Goal: Task Accomplishment & Management: Manage account settings

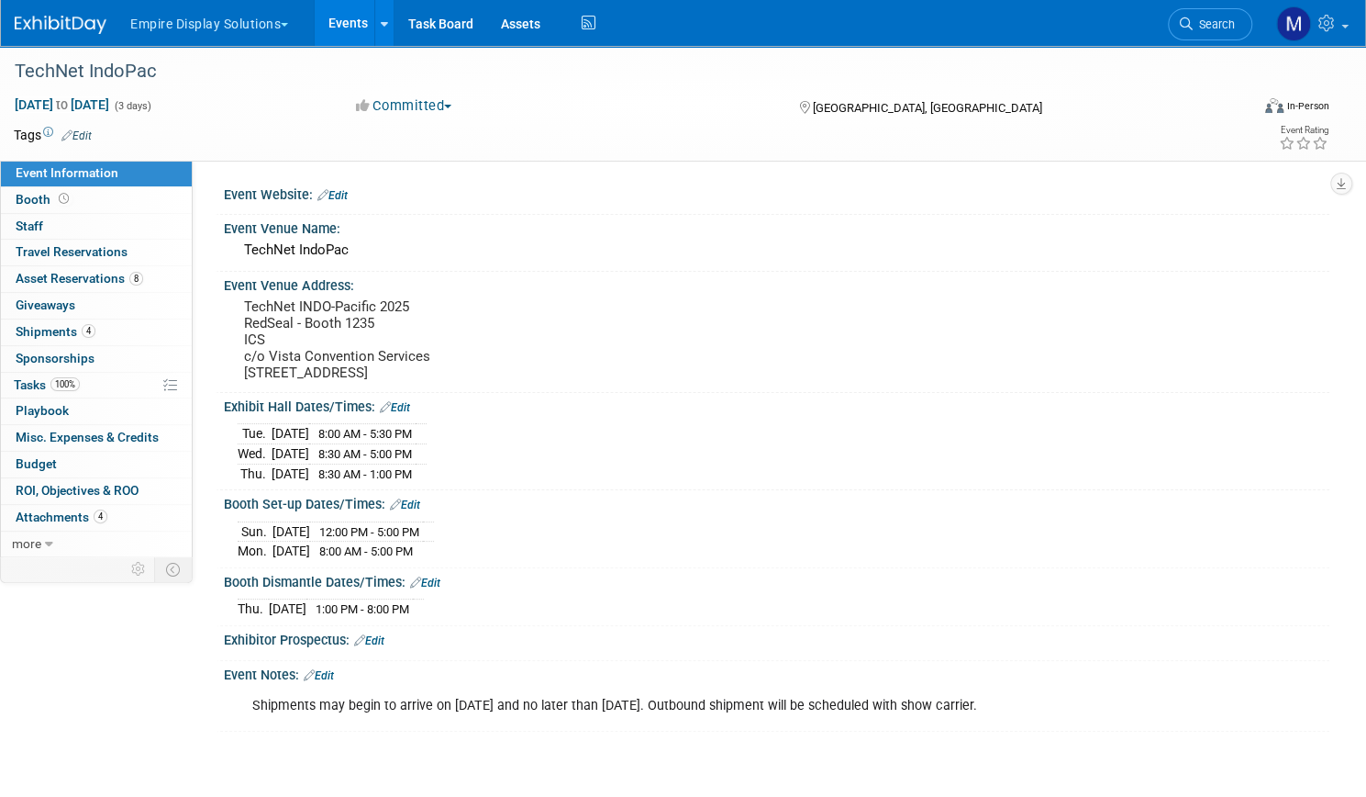
click at [311, 21] on button "Empire Display Solutions" at bounding box center [219, 20] width 183 height 40
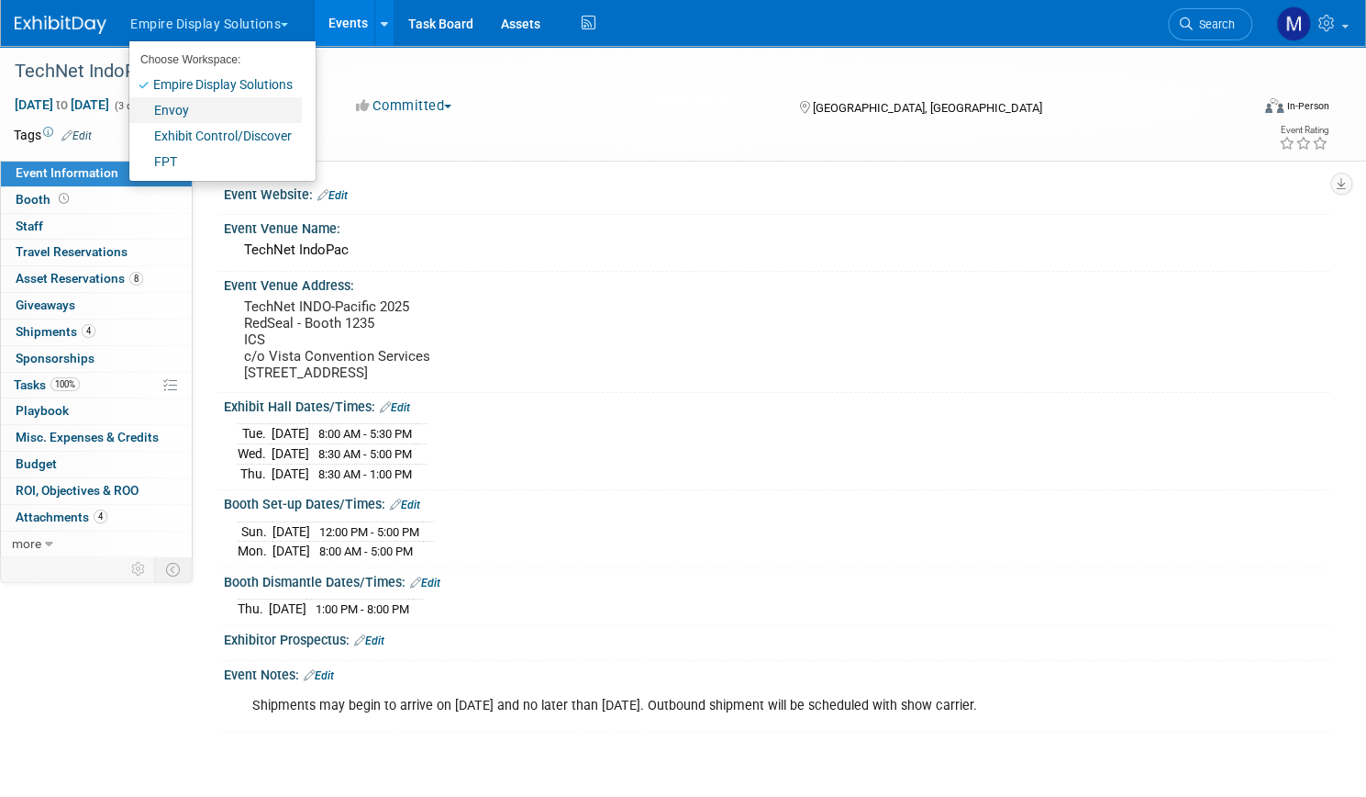
click at [242, 106] on link "Envoy" at bounding box center [215, 110] width 173 height 26
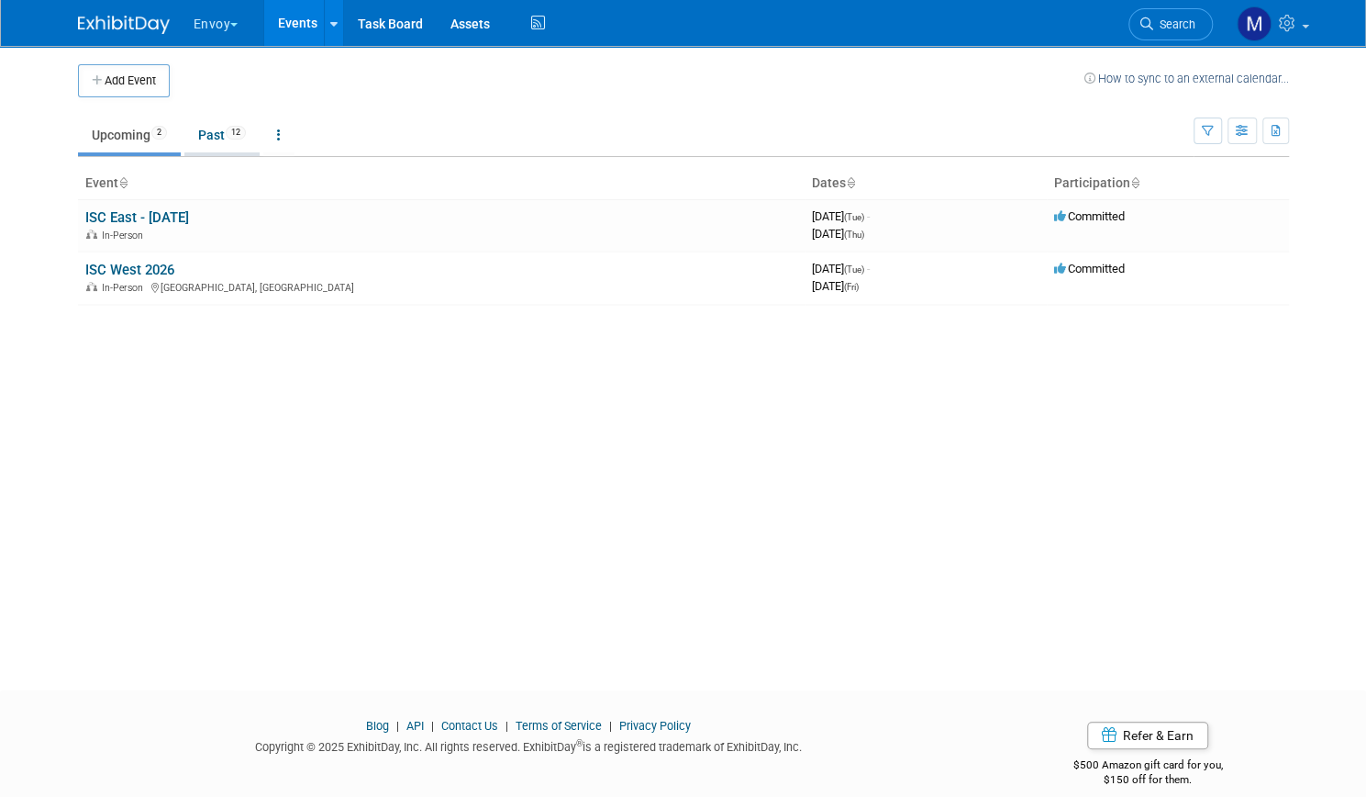
click at [201, 136] on link "Past 12" at bounding box center [221, 134] width 75 height 35
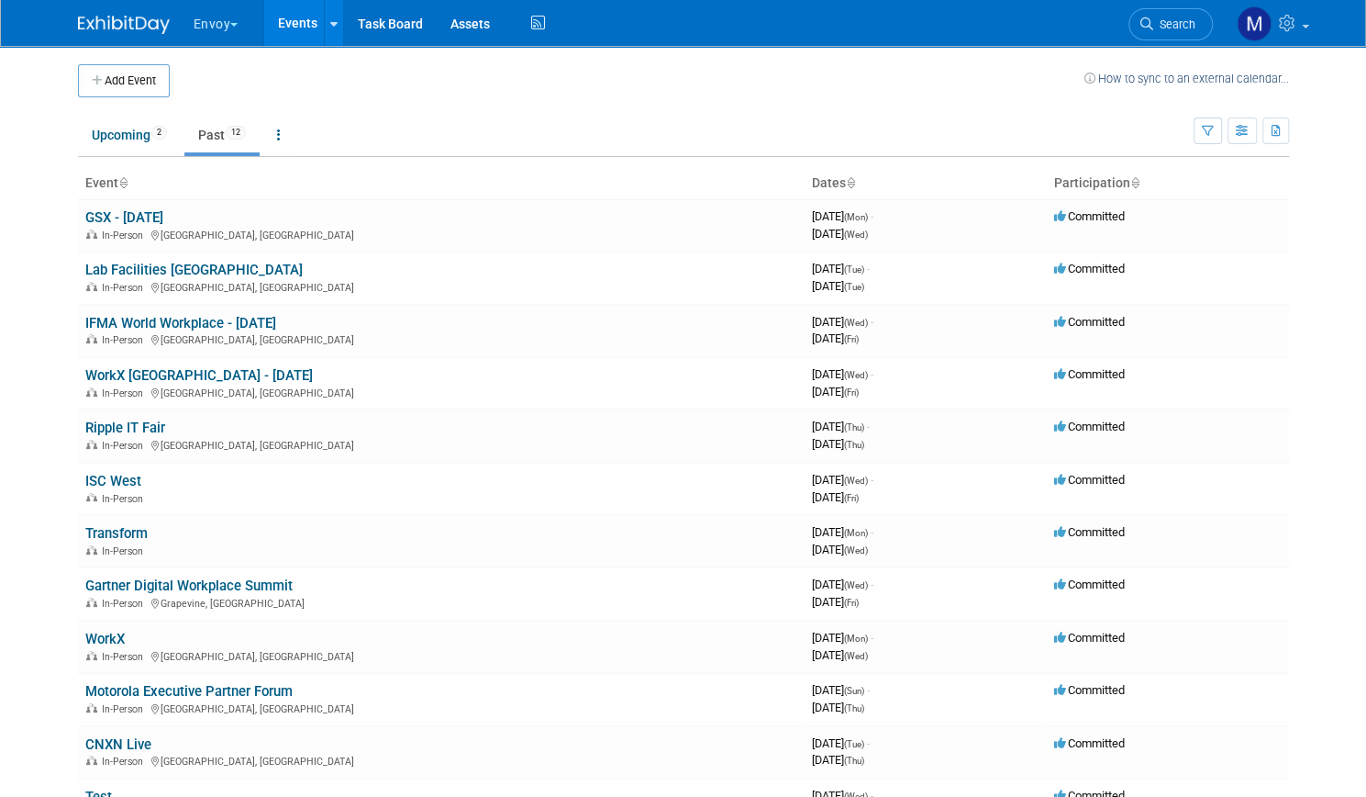
click at [192, 30] on button "Envoy" at bounding box center [227, 20] width 70 height 40
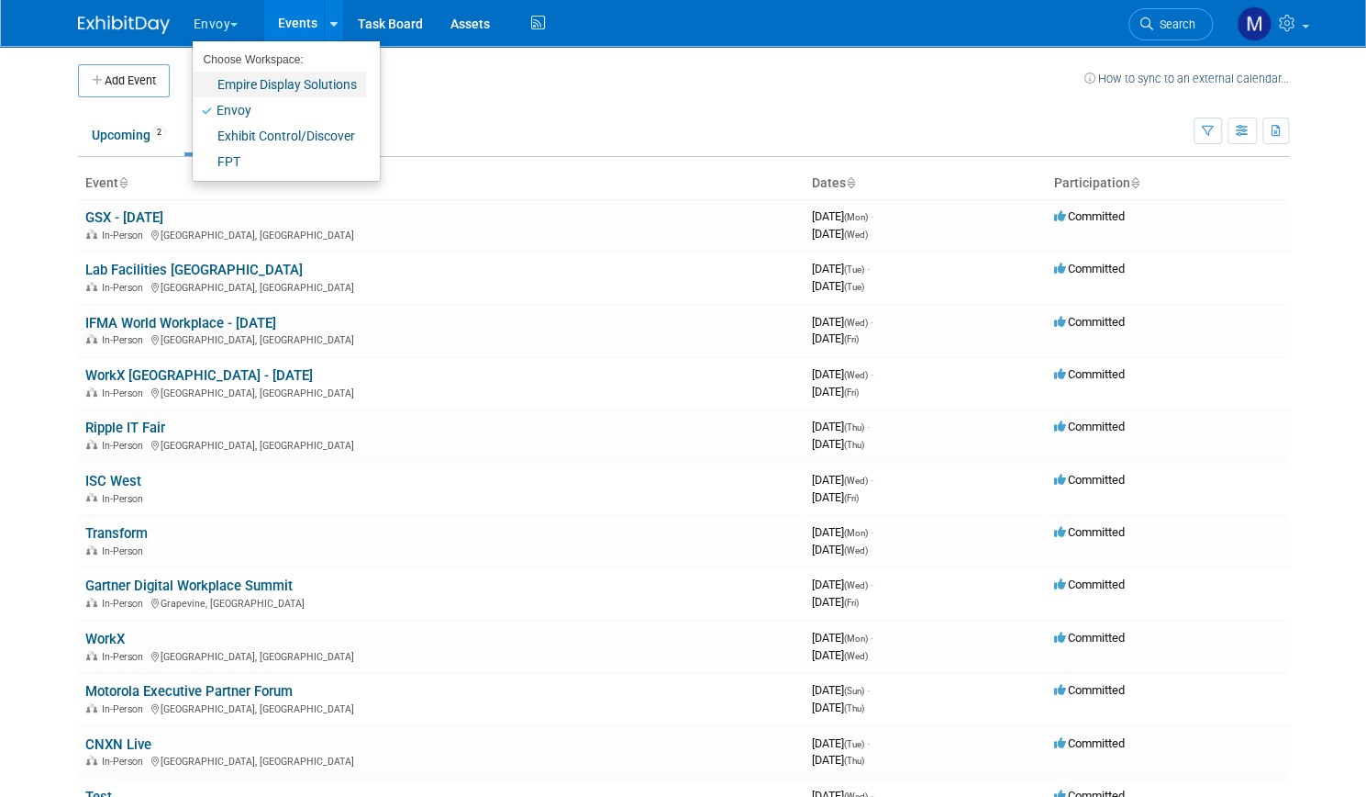
click at [217, 87] on link "Empire Display Solutions" at bounding box center [279, 85] width 173 height 26
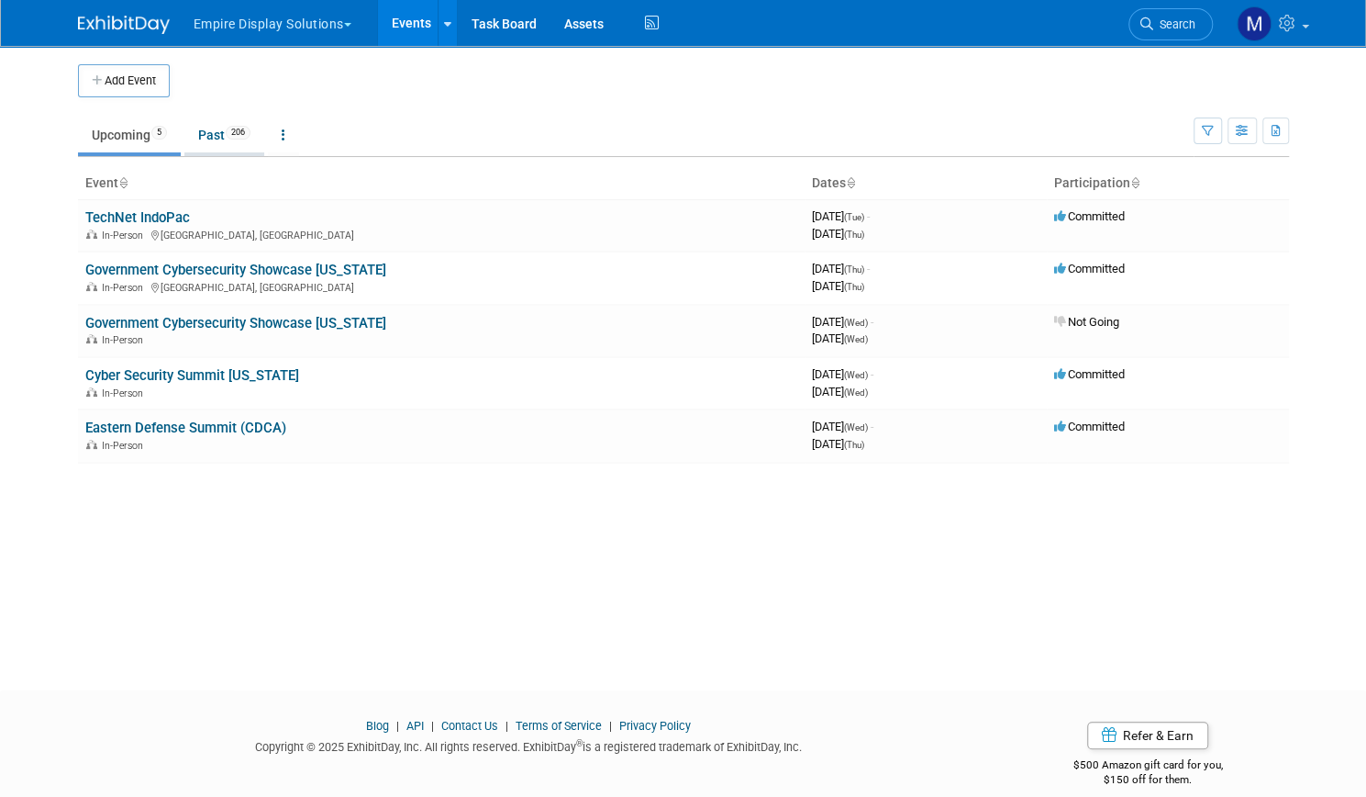
click at [211, 139] on link "Past 206" at bounding box center [224, 134] width 80 height 35
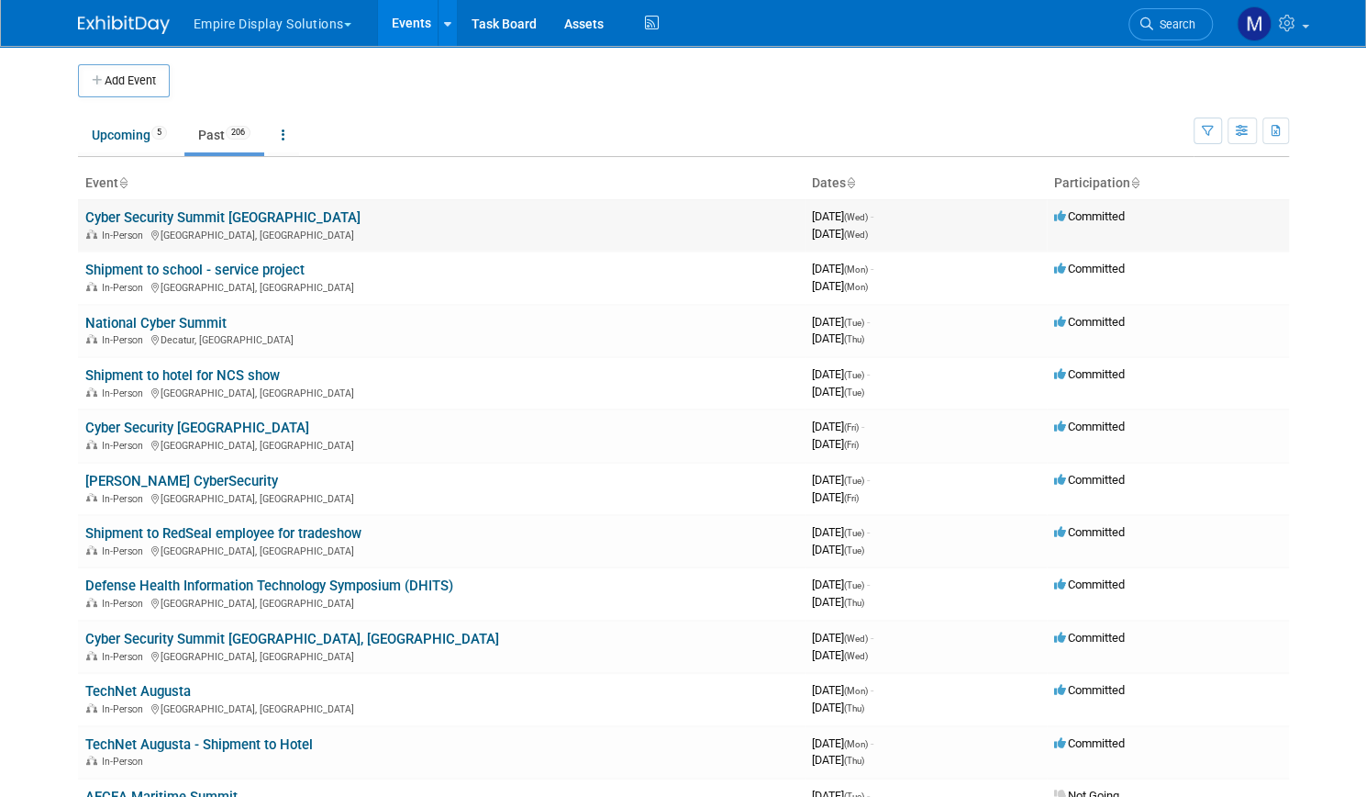
click at [251, 214] on link "Cyber Security Summit [GEOGRAPHIC_DATA]" at bounding box center [222, 217] width 275 height 17
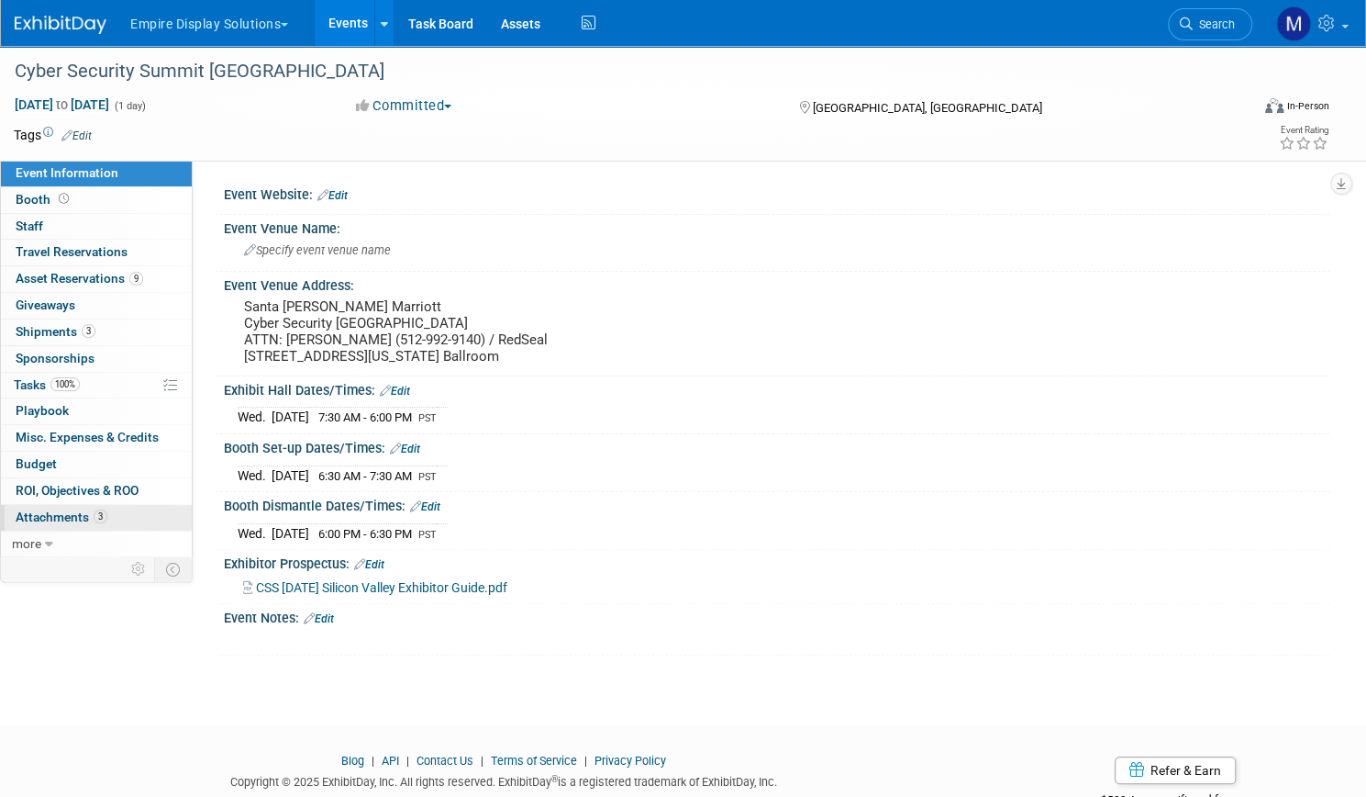
click at [107, 512] on span "Attachments 3" at bounding box center [62, 516] width 92 height 15
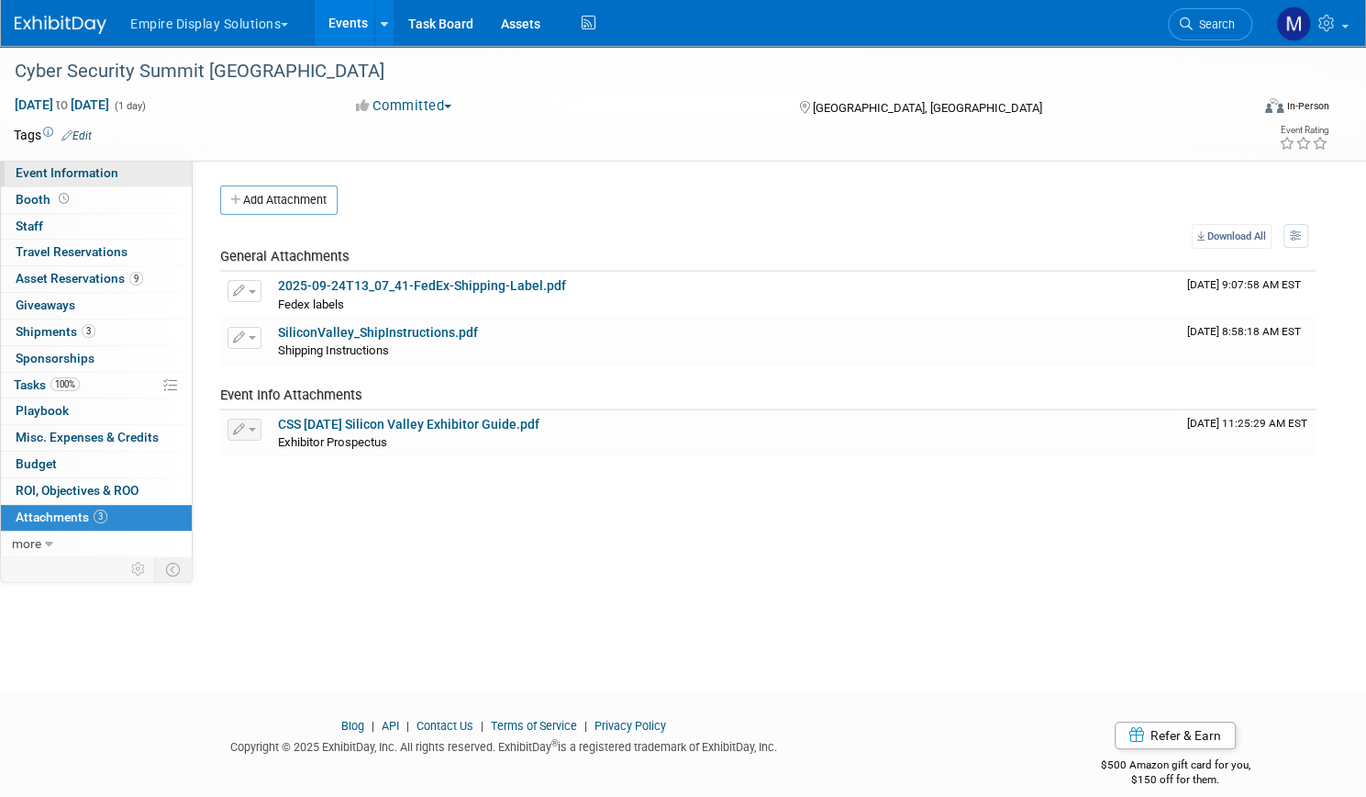
click at [109, 173] on span "Event Information" at bounding box center [67, 172] width 103 height 15
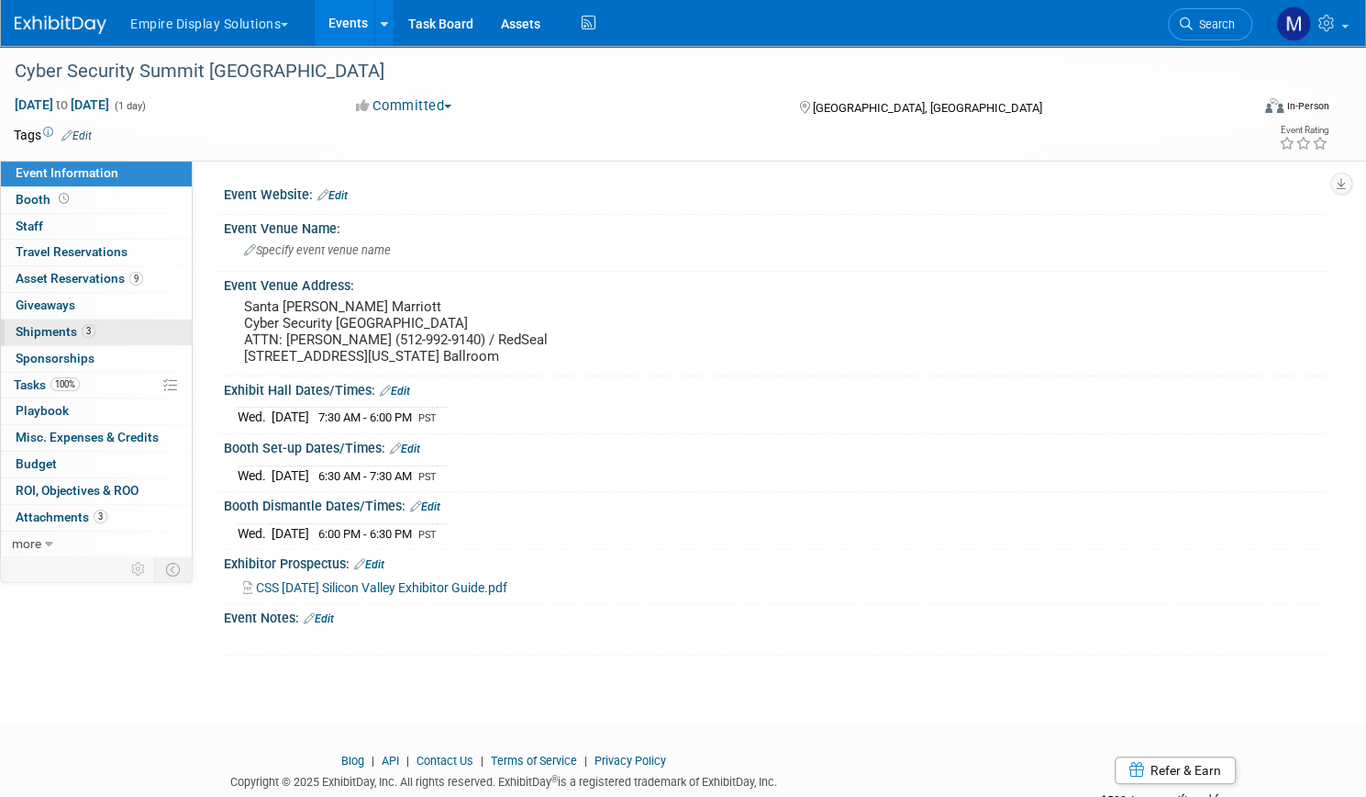
click at [95, 332] on span "Shipments 3" at bounding box center [56, 331] width 80 height 15
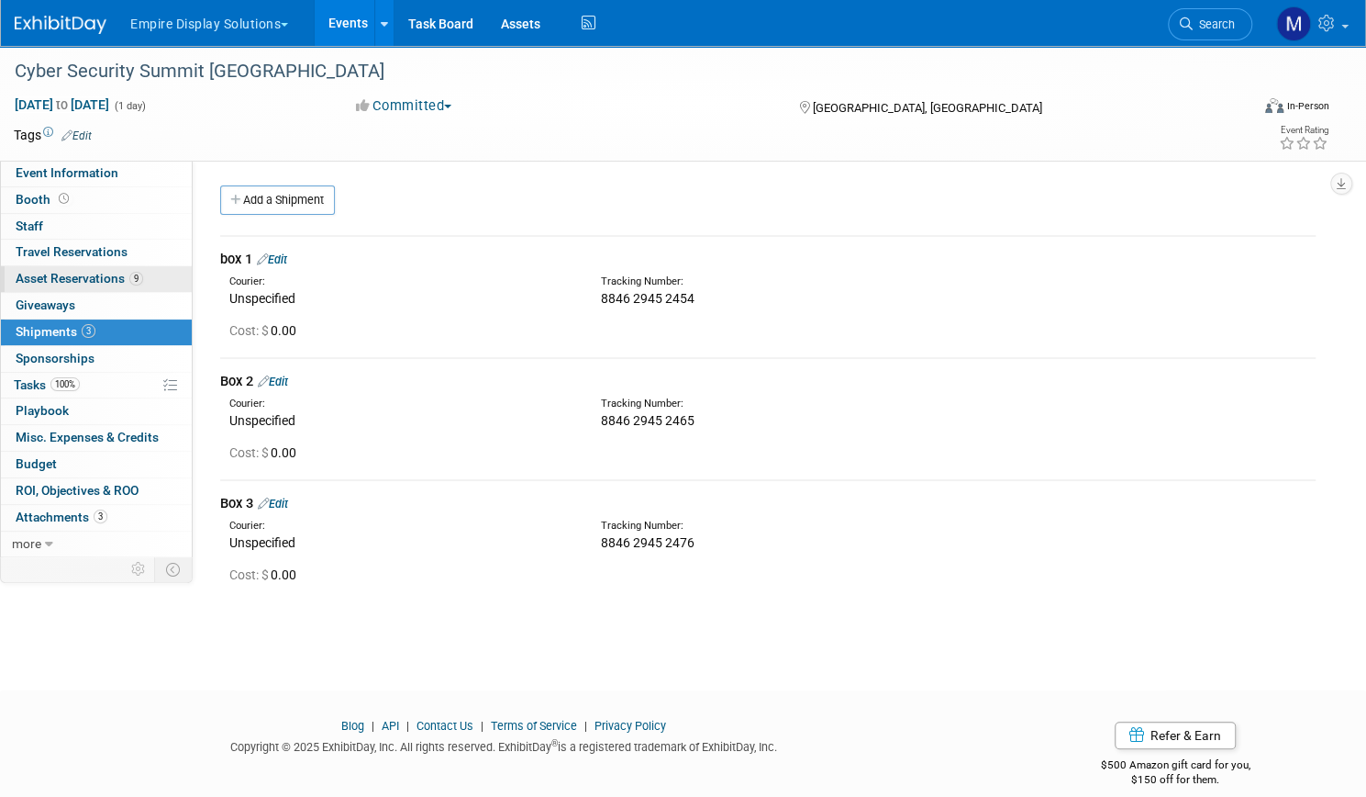
click at [143, 271] on span "Asset Reservations 9" at bounding box center [80, 278] width 128 height 15
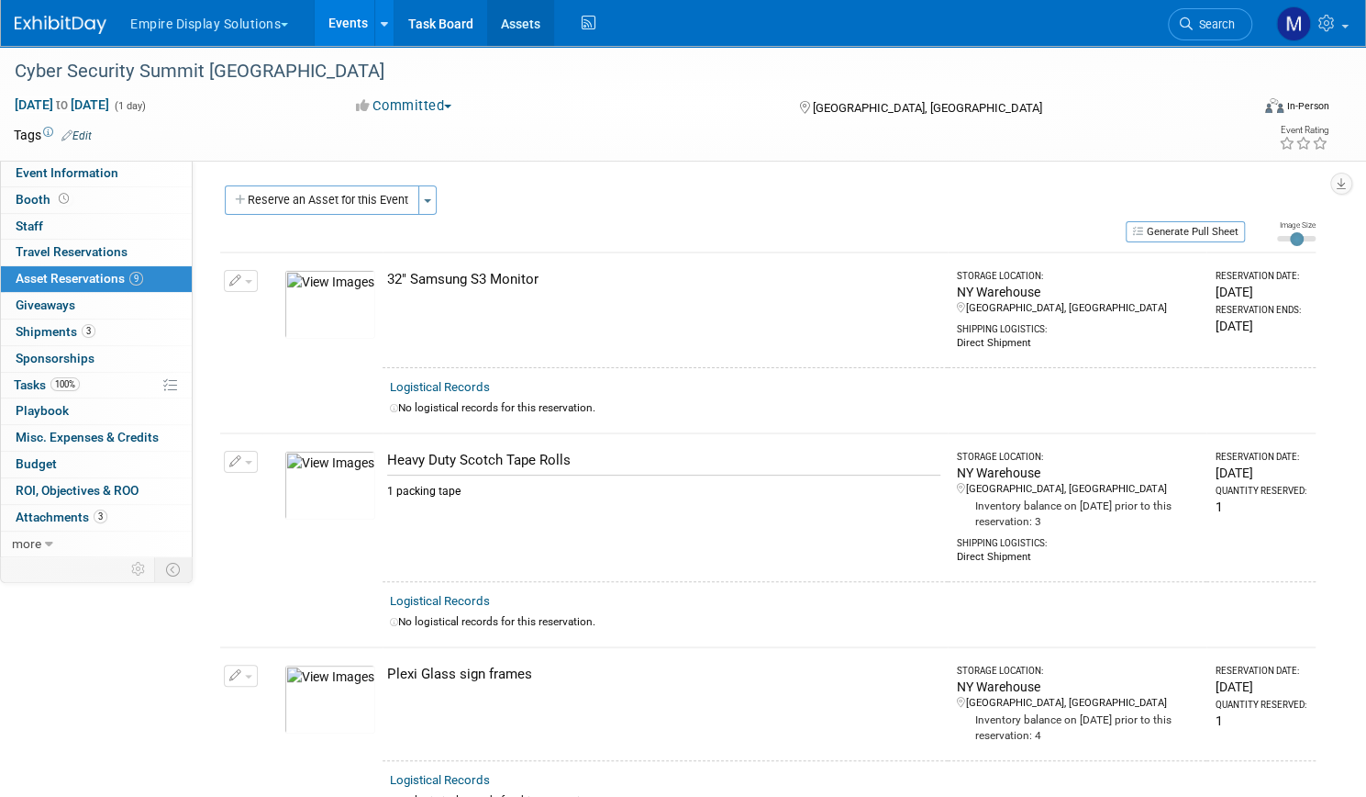
click at [554, 21] on link "Assets" at bounding box center [520, 23] width 67 height 46
click at [554, 24] on link "Assets" at bounding box center [520, 23] width 67 height 46
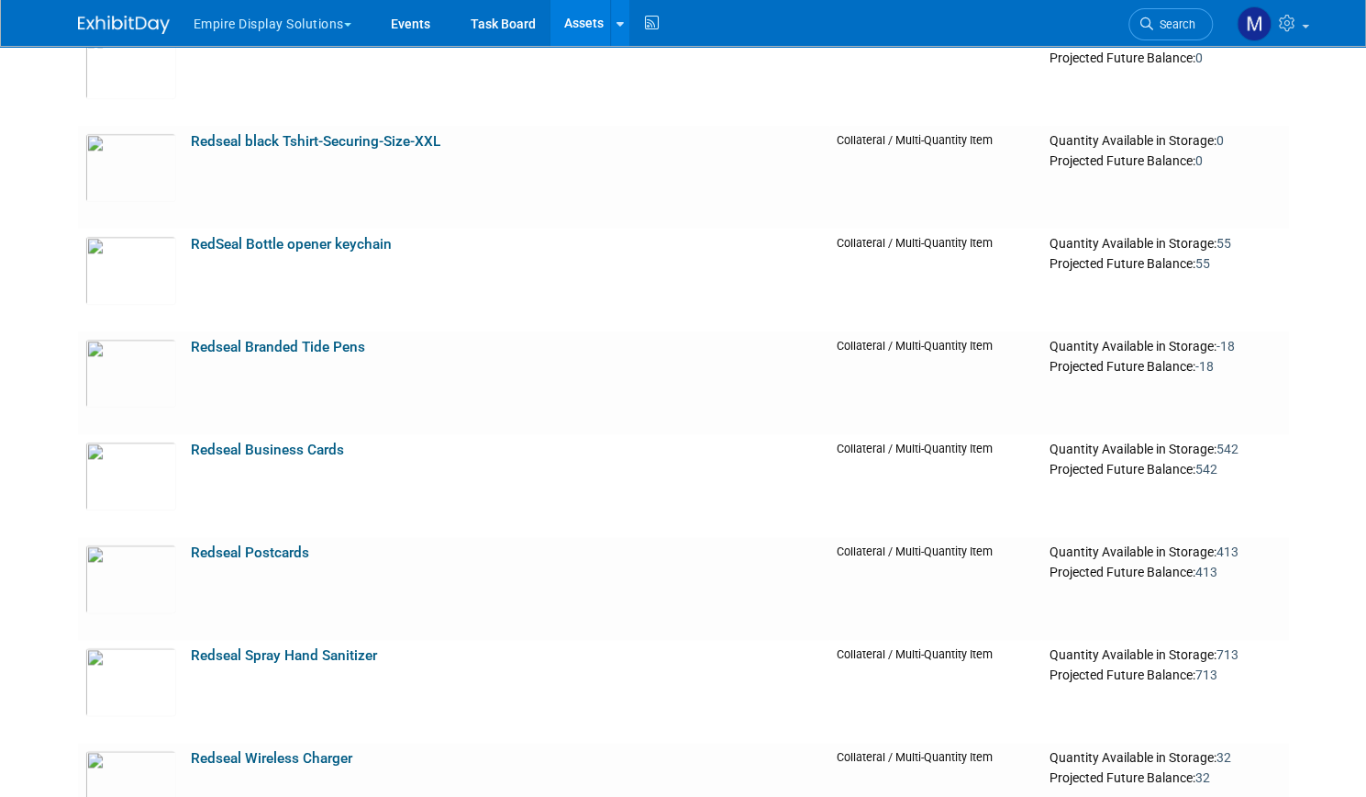
scroll to position [5047, 0]
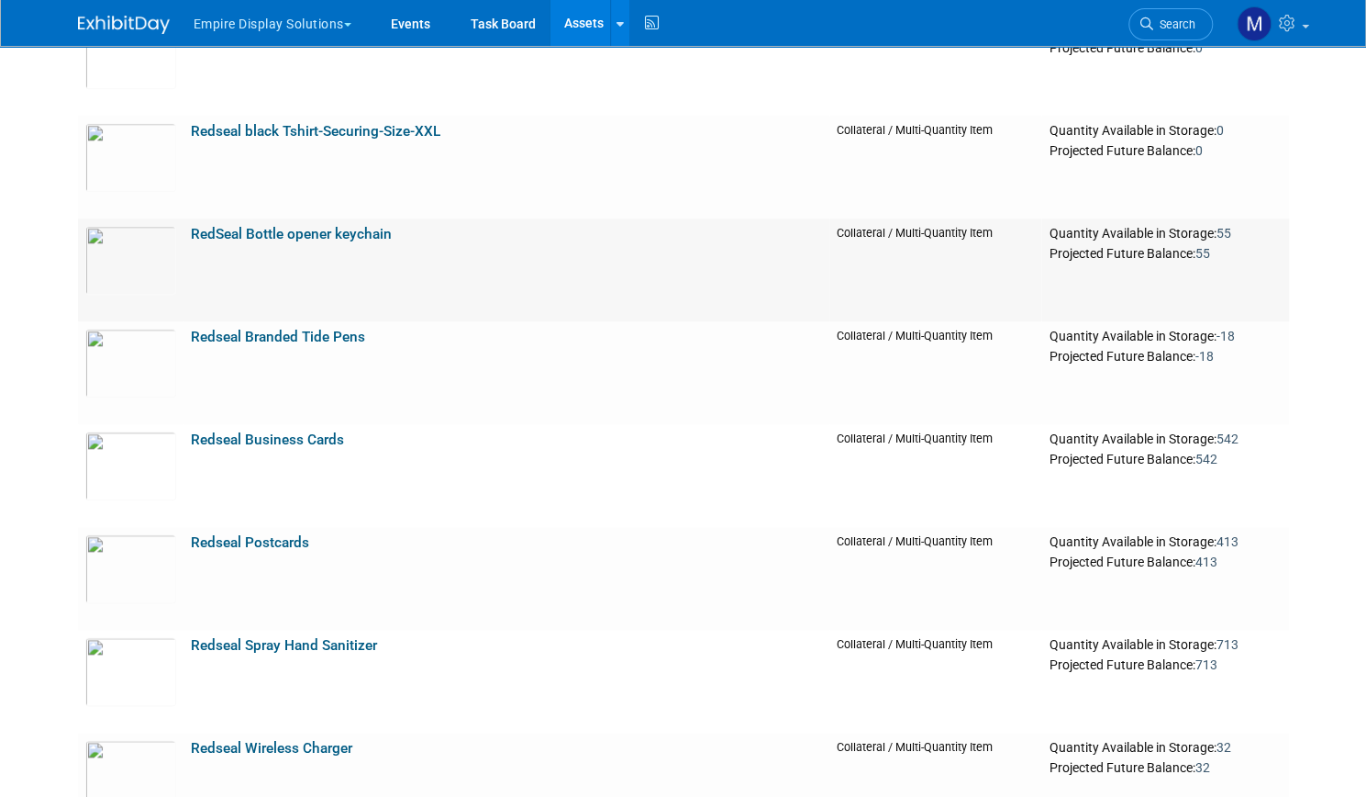
click at [344, 233] on link "RedSeal Bottle opener keychain" at bounding box center [291, 234] width 201 height 17
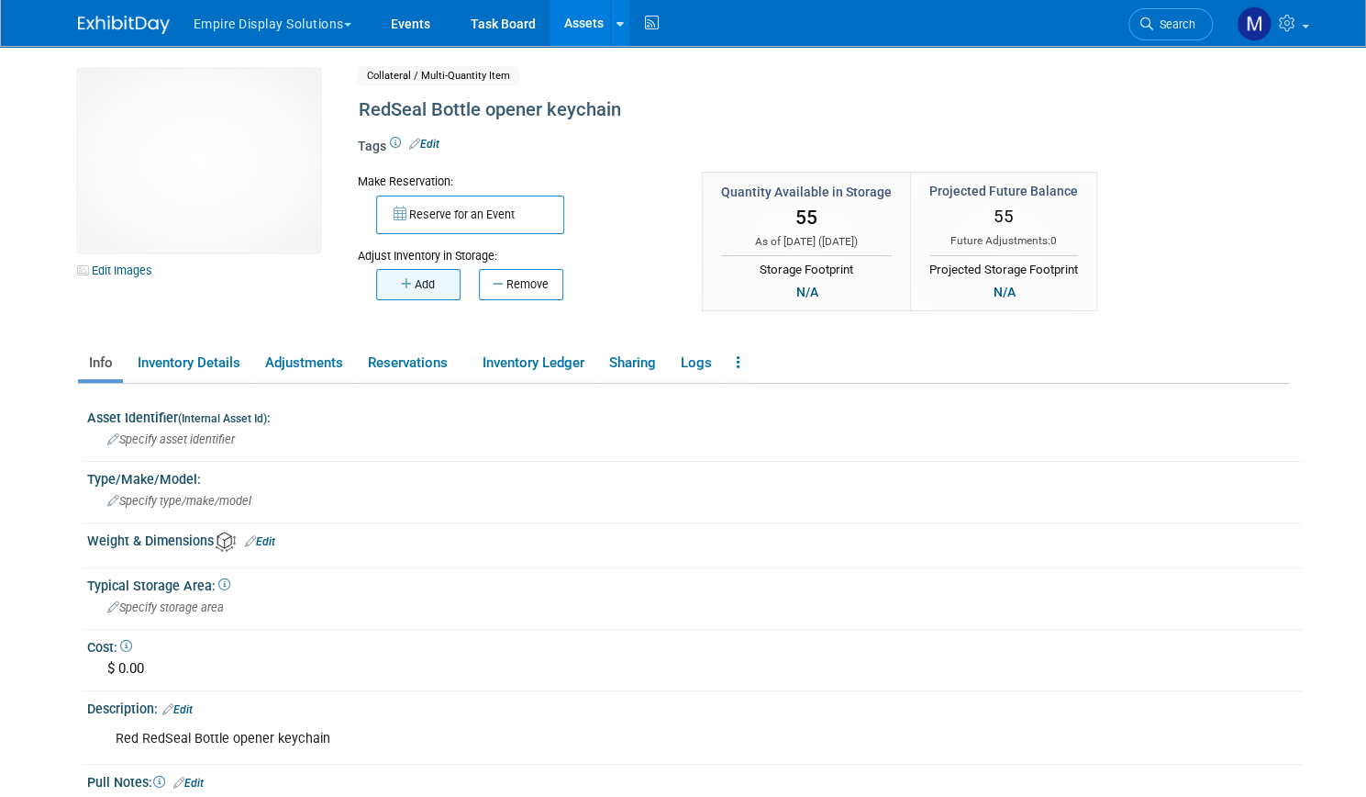
click at [401, 282] on button "Add" at bounding box center [418, 284] width 84 height 31
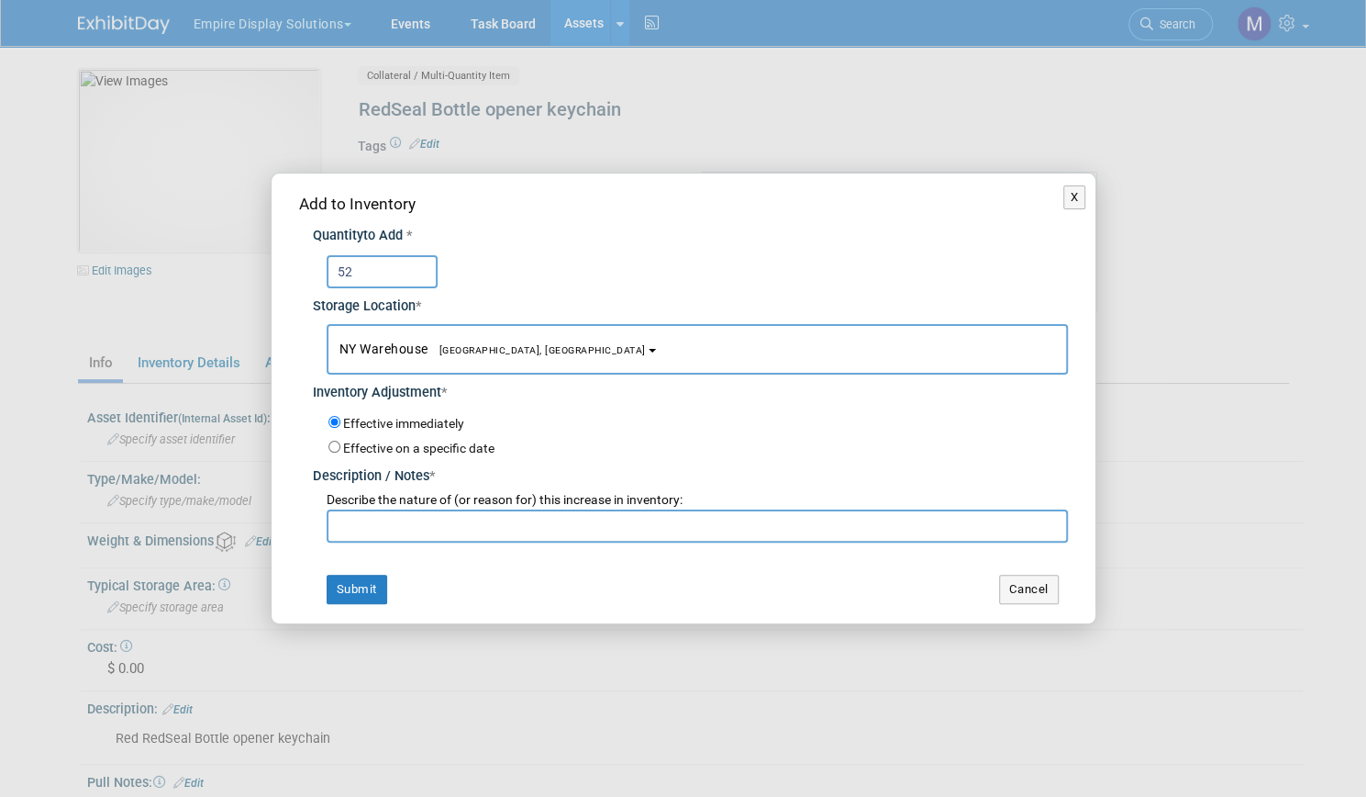
type input "52"
click at [441, 521] on input "text" at bounding box center [698, 525] width 742 height 33
type input "return"
click at [344, 591] on button "Submit" at bounding box center [357, 588] width 61 height 29
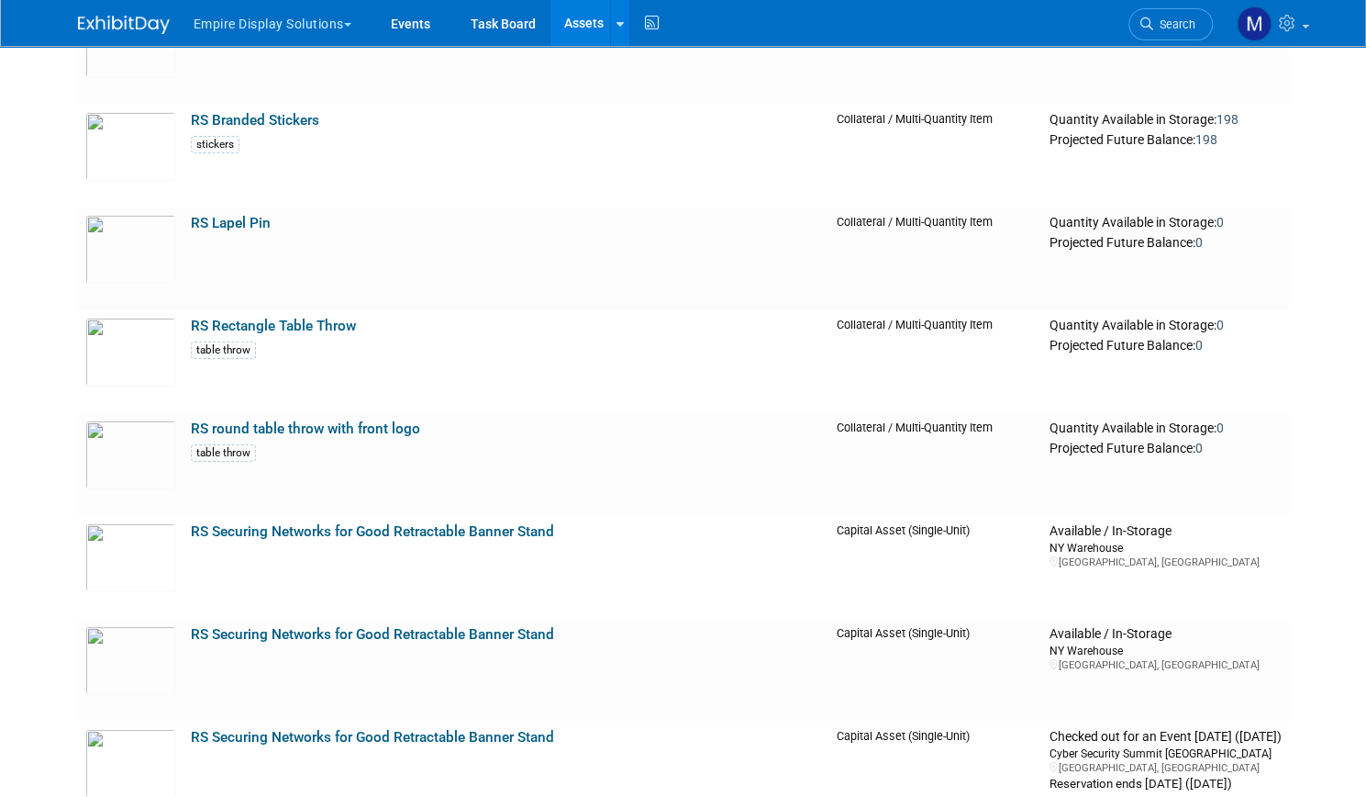
scroll to position [7882, 0]
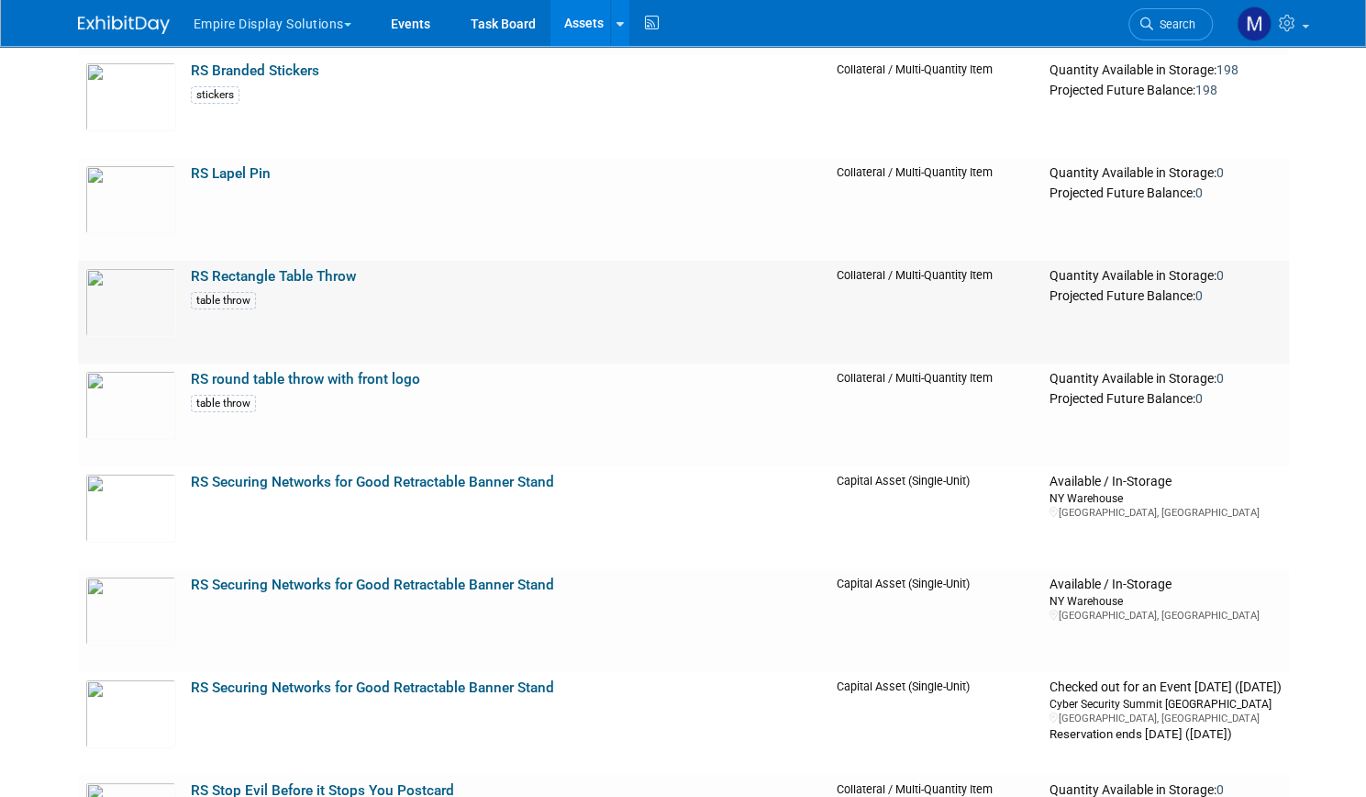
click at [317, 278] on link "RS Rectangle Table Throw" at bounding box center [273, 276] width 165 height 17
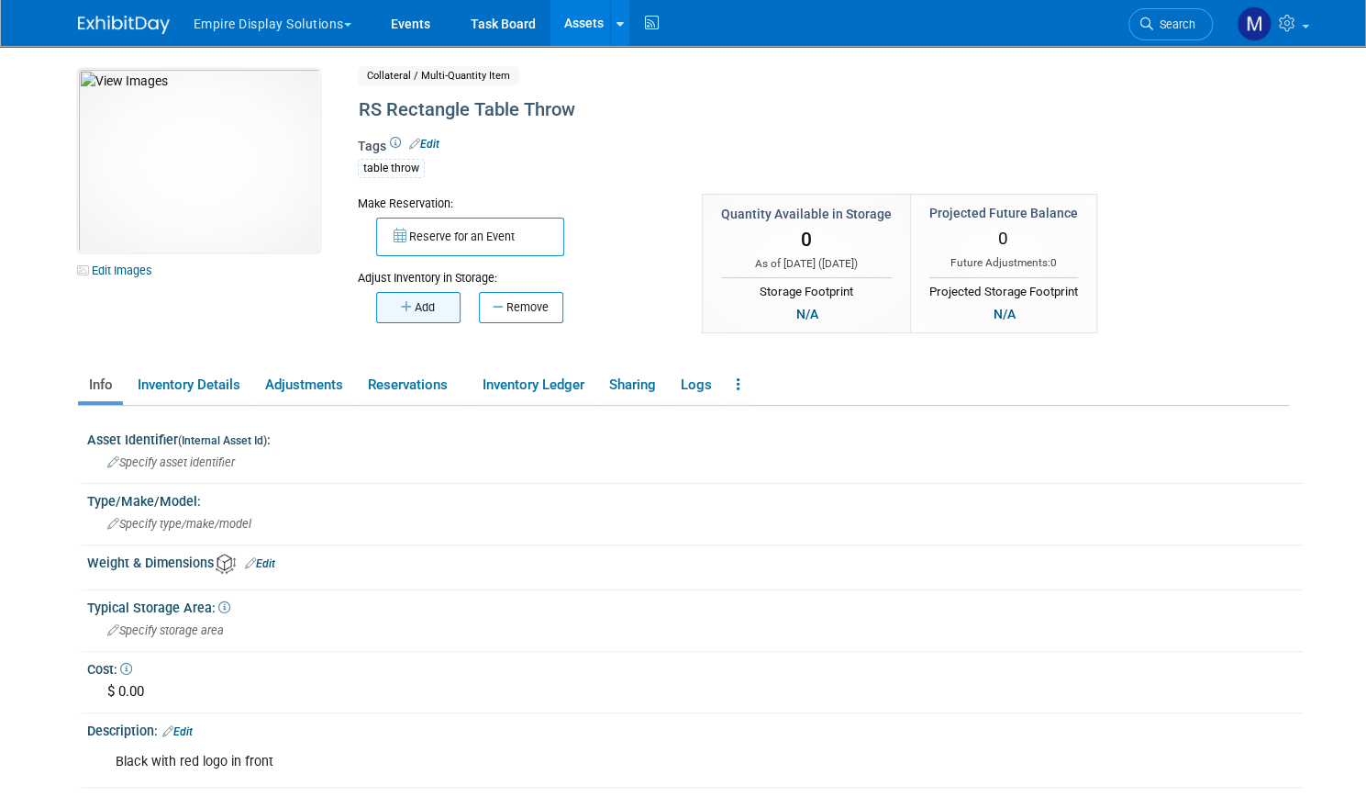
click at [421, 307] on button "Add" at bounding box center [418, 307] width 84 height 31
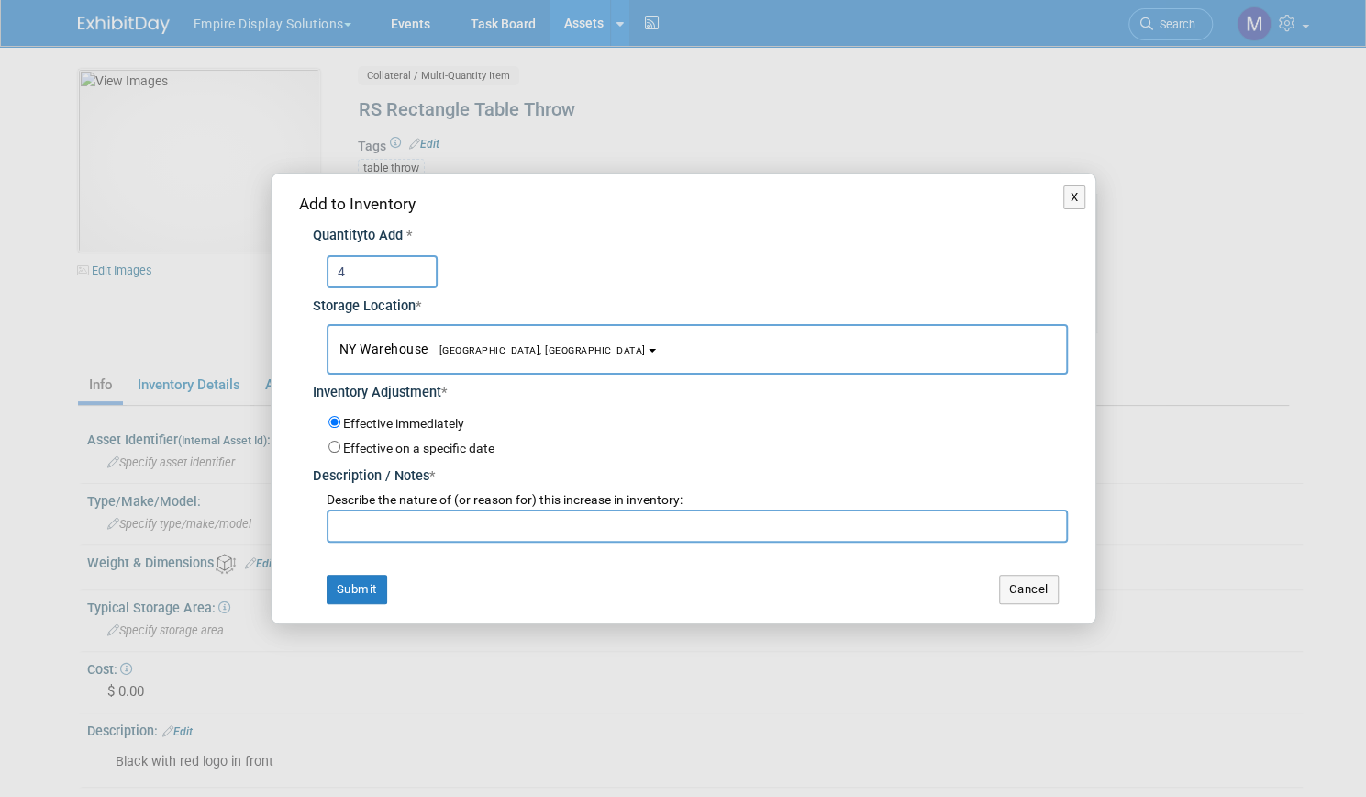
type input "4"
click at [413, 509] on input "text" at bounding box center [698, 525] width 742 height 33
type input "update"
click at [336, 583] on button "Submit" at bounding box center [357, 588] width 61 height 29
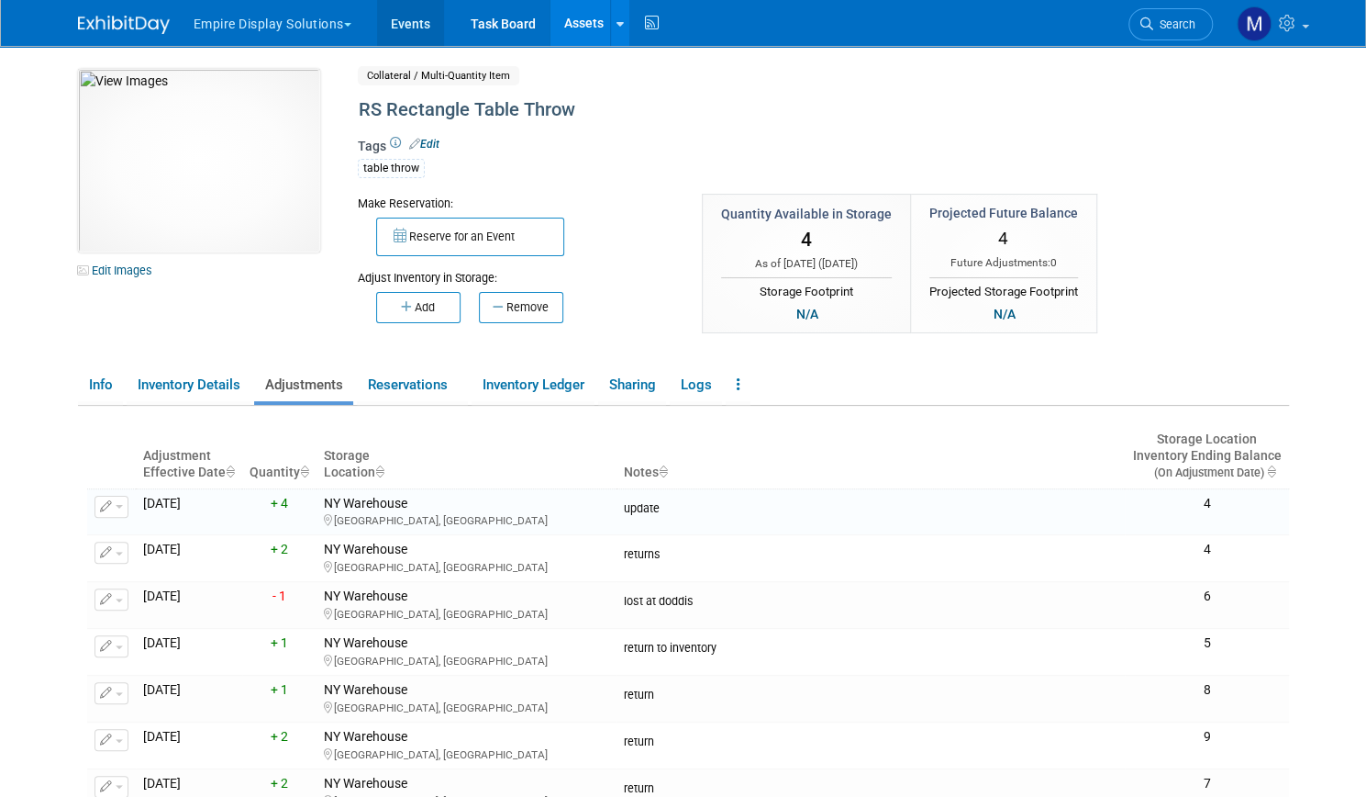
click at [385, 23] on link "Events" at bounding box center [410, 23] width 67 height 46
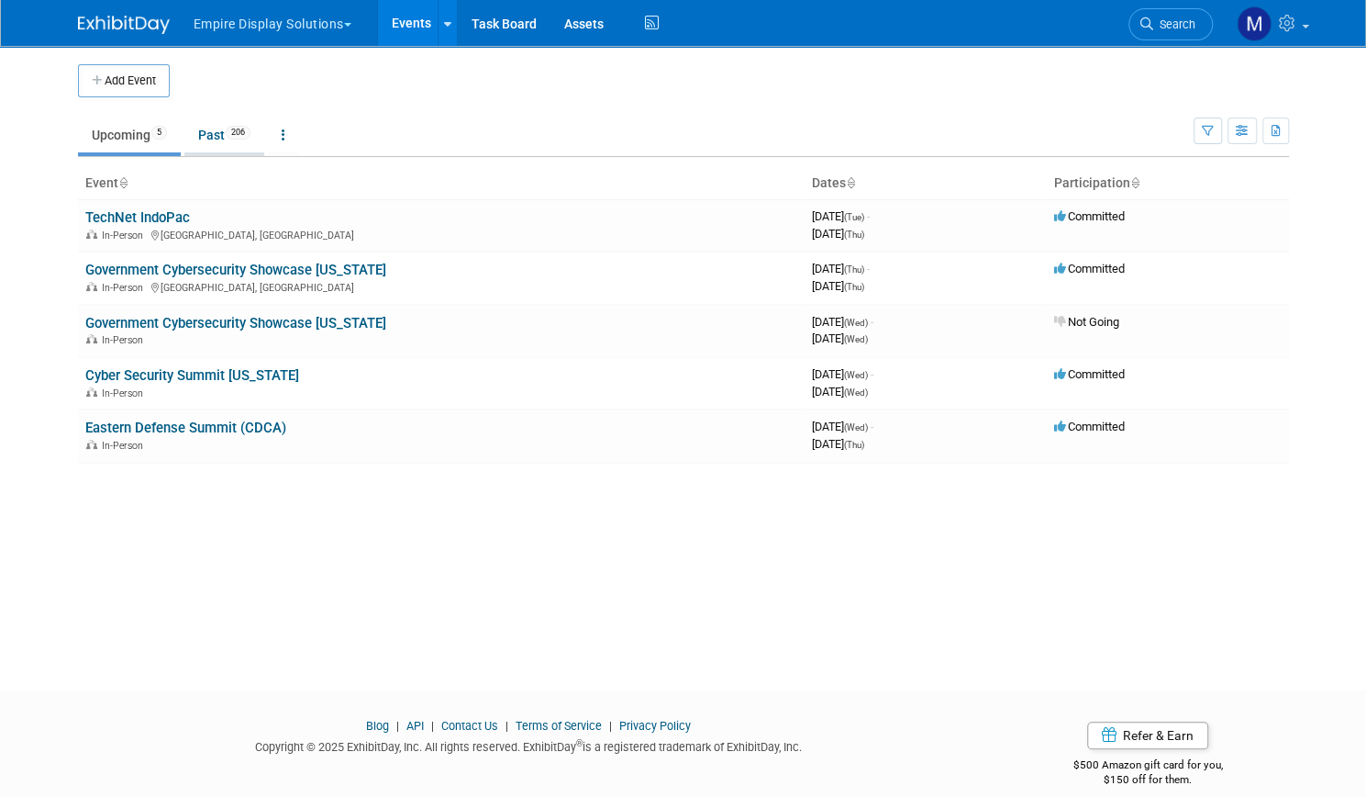
click at [209, 135] on link "Past 206" at bounding box center [224, 134] width 80 height 35
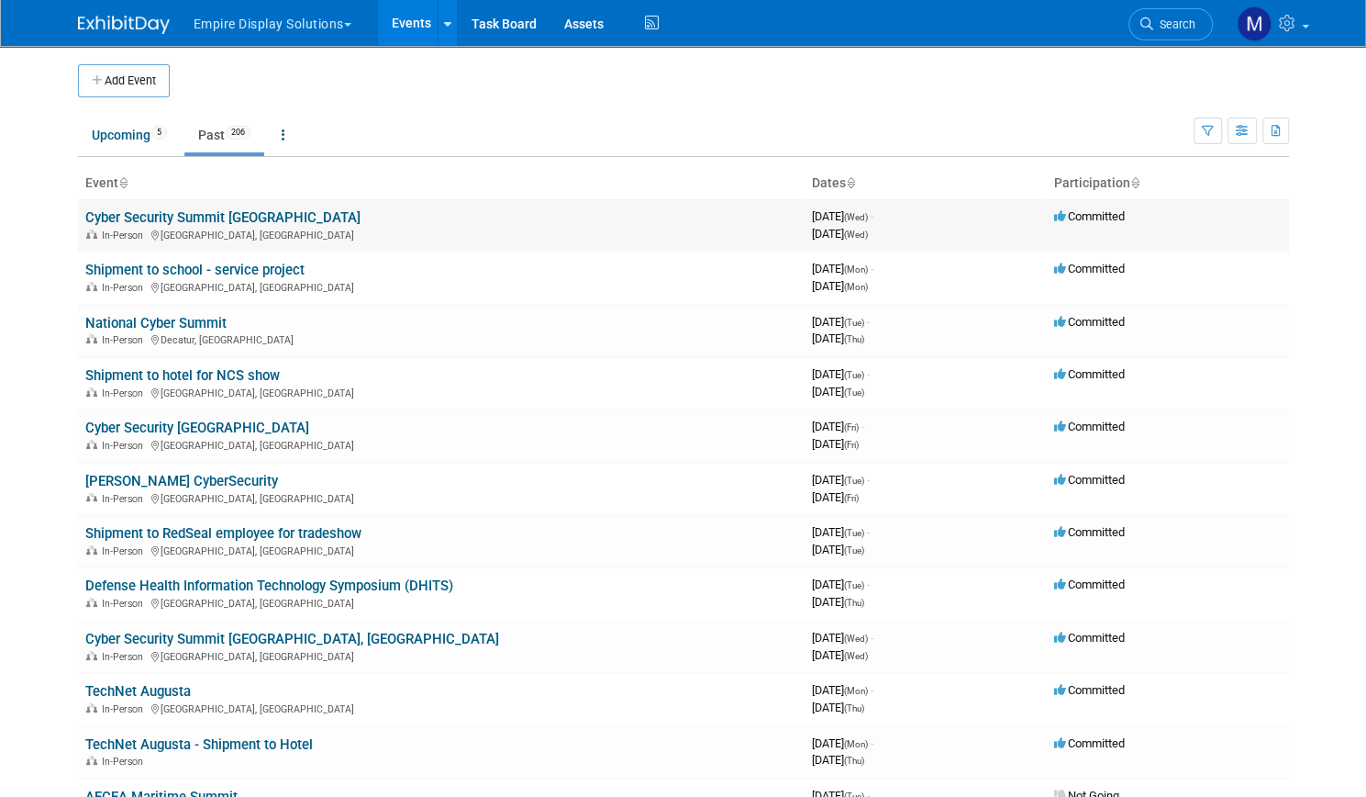
click at [161, 216] on link "Cyber Security Summit [GEOGRAPHIC_DATA]" at bounding box center [222, 217] width 275 height 17
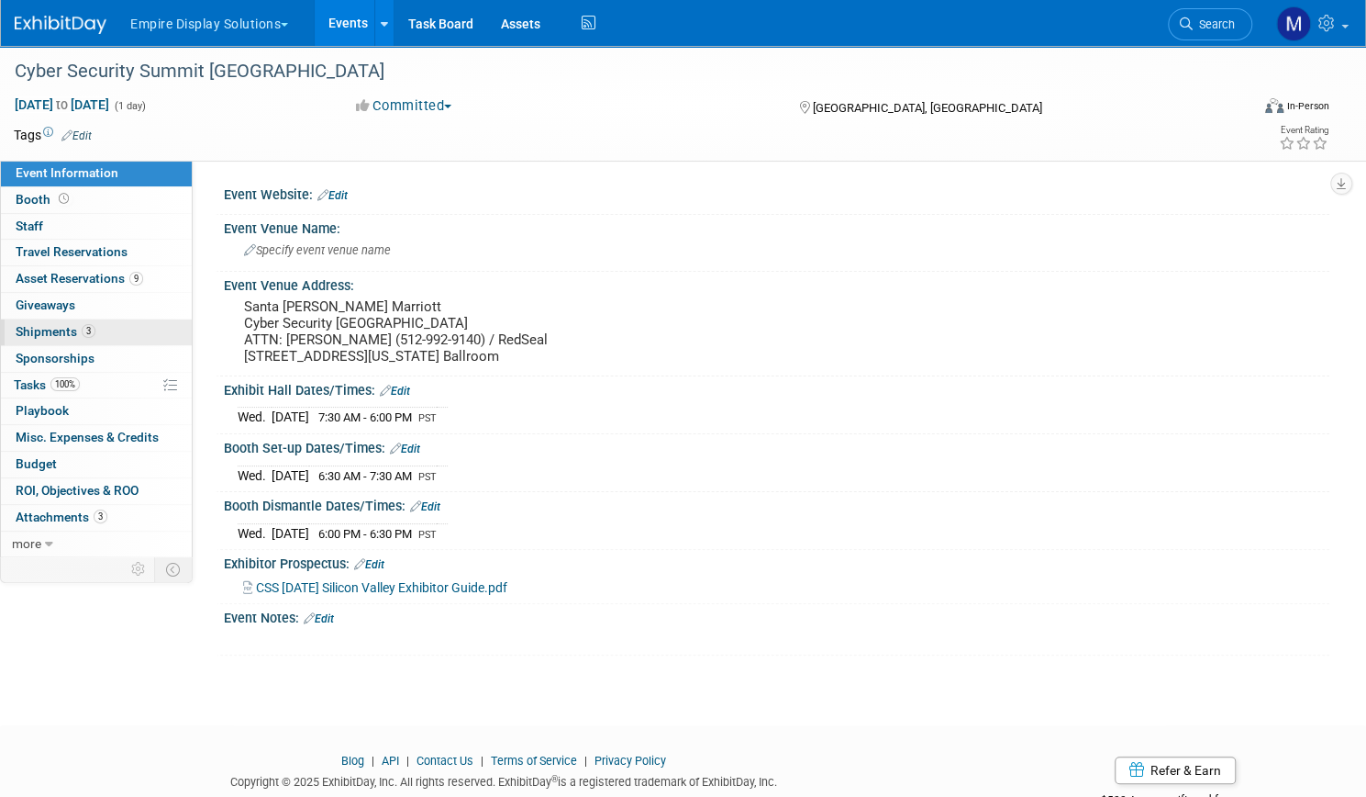
click at [95, 334] on span "Shipments 3" at bounding box center [56, 331] width 80 height 15
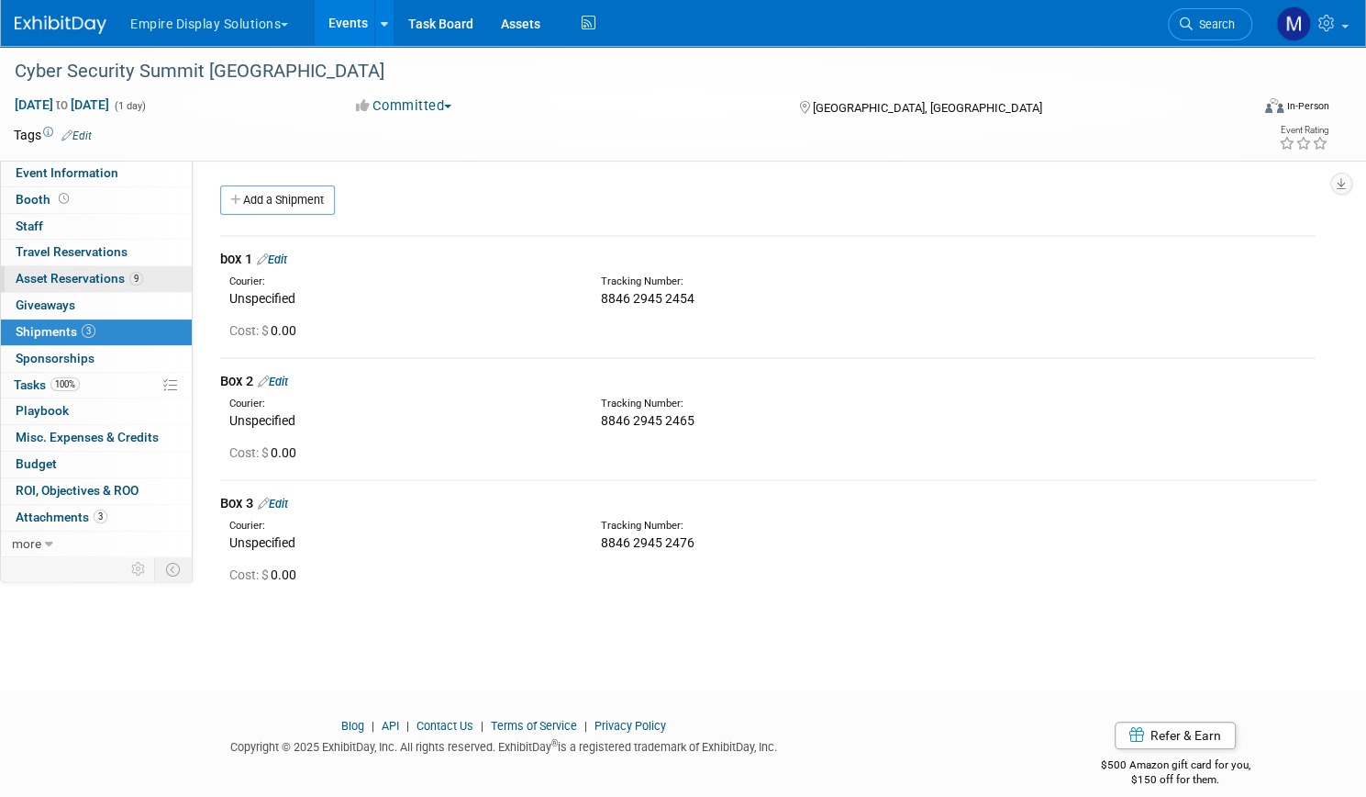
click at [143, 280] on span "Asset Reservations 9" at bounding box center [80, 278] width 128 height 15
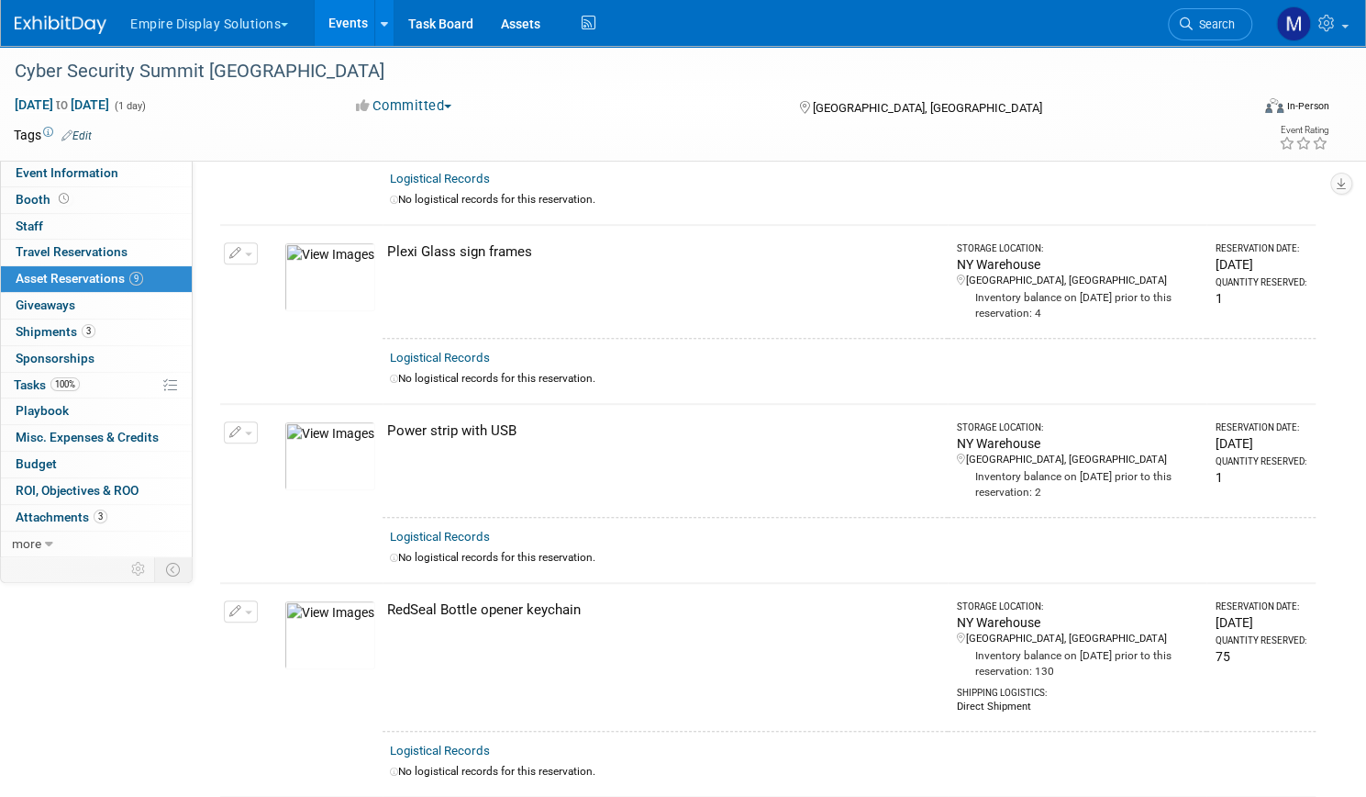
scroll to position [398, 0]
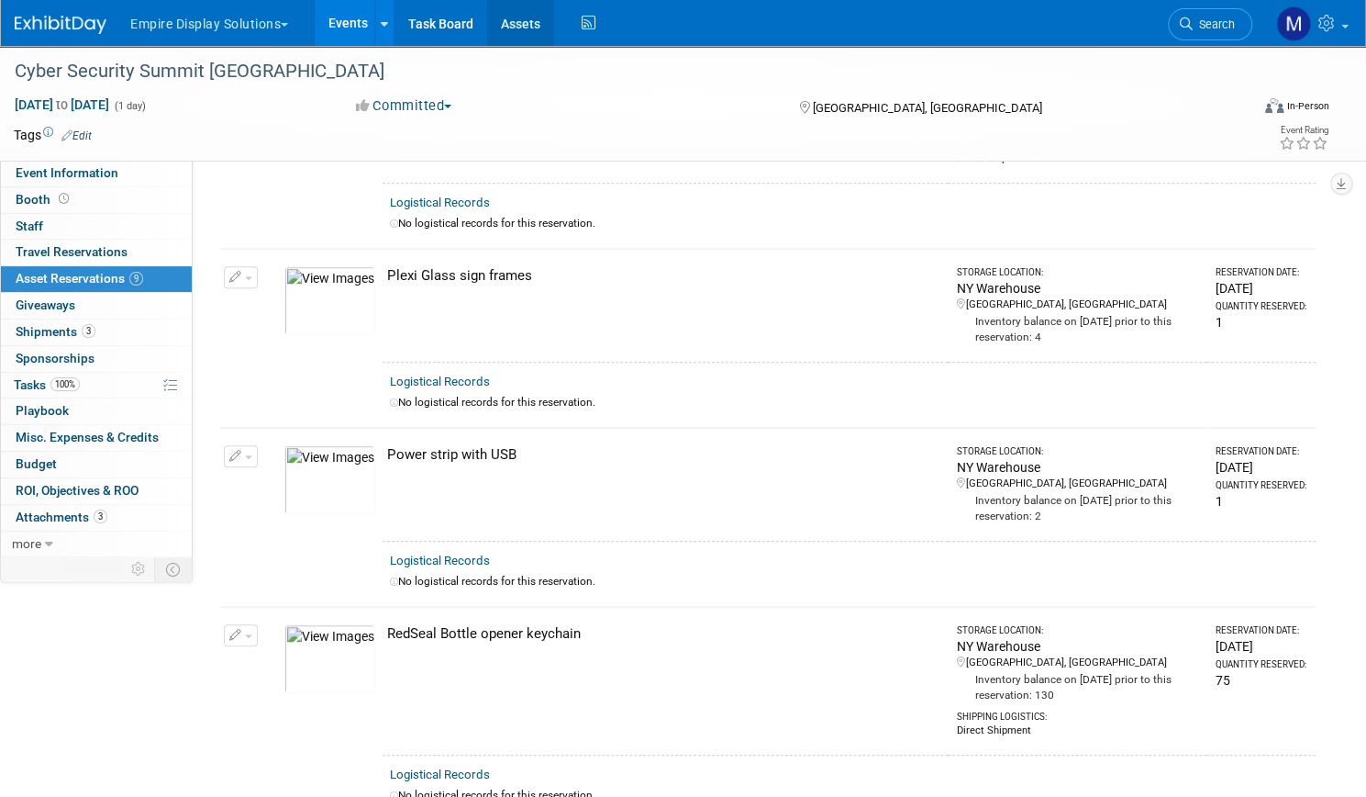
click at [554, 23] on link "Assets" at bounding box center [520, 23] width 67 height 46
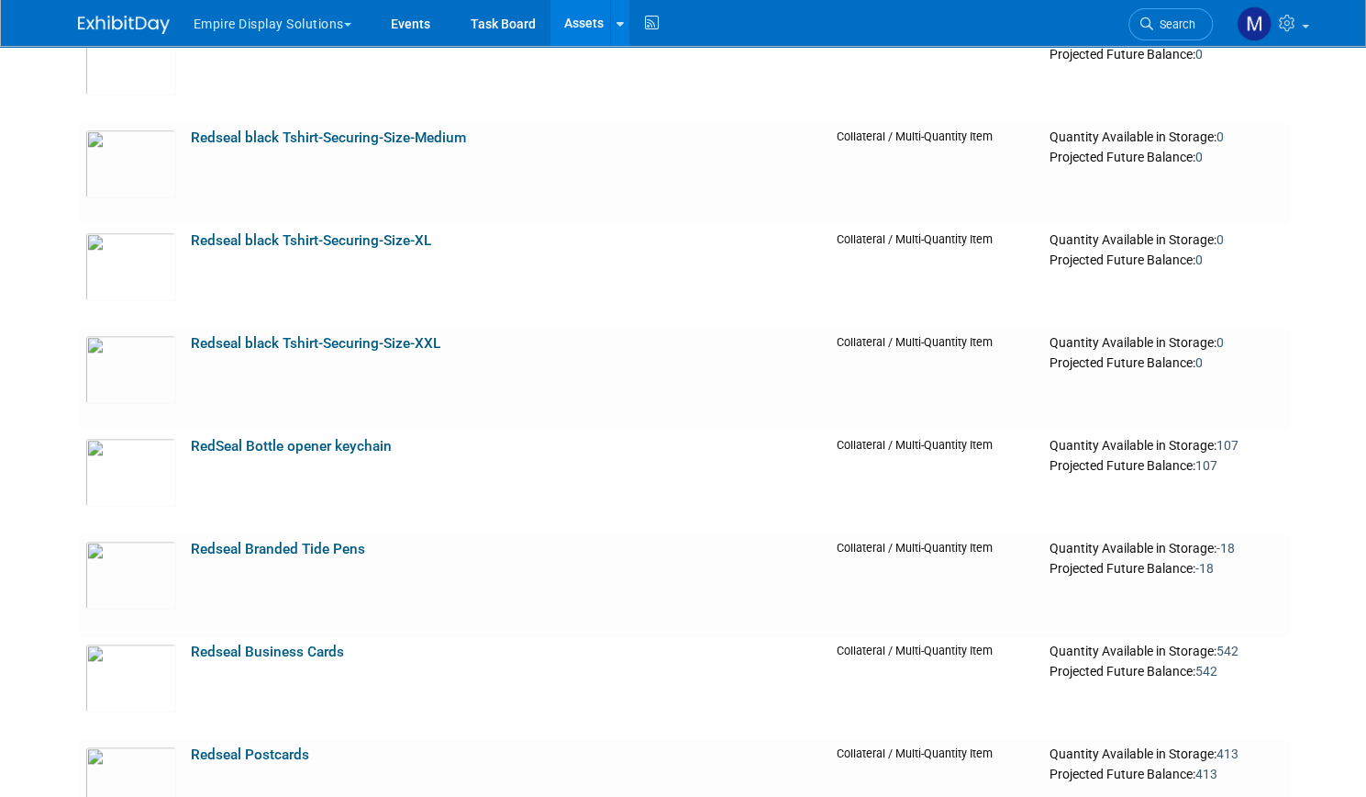
scroll to position [4080, 0]
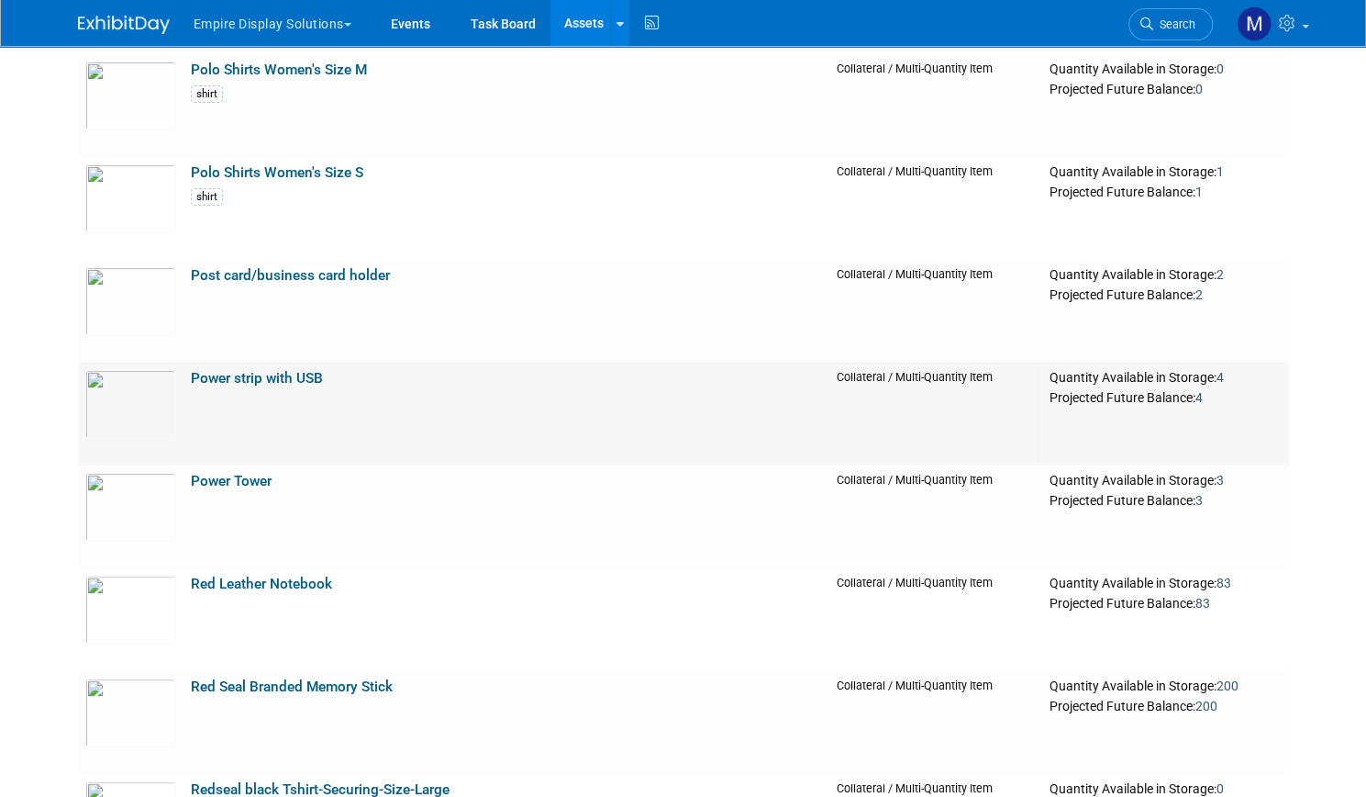
click at [262, 374] on link "Power strip with USB" at bounding box center [257, 378] width 132 height 17
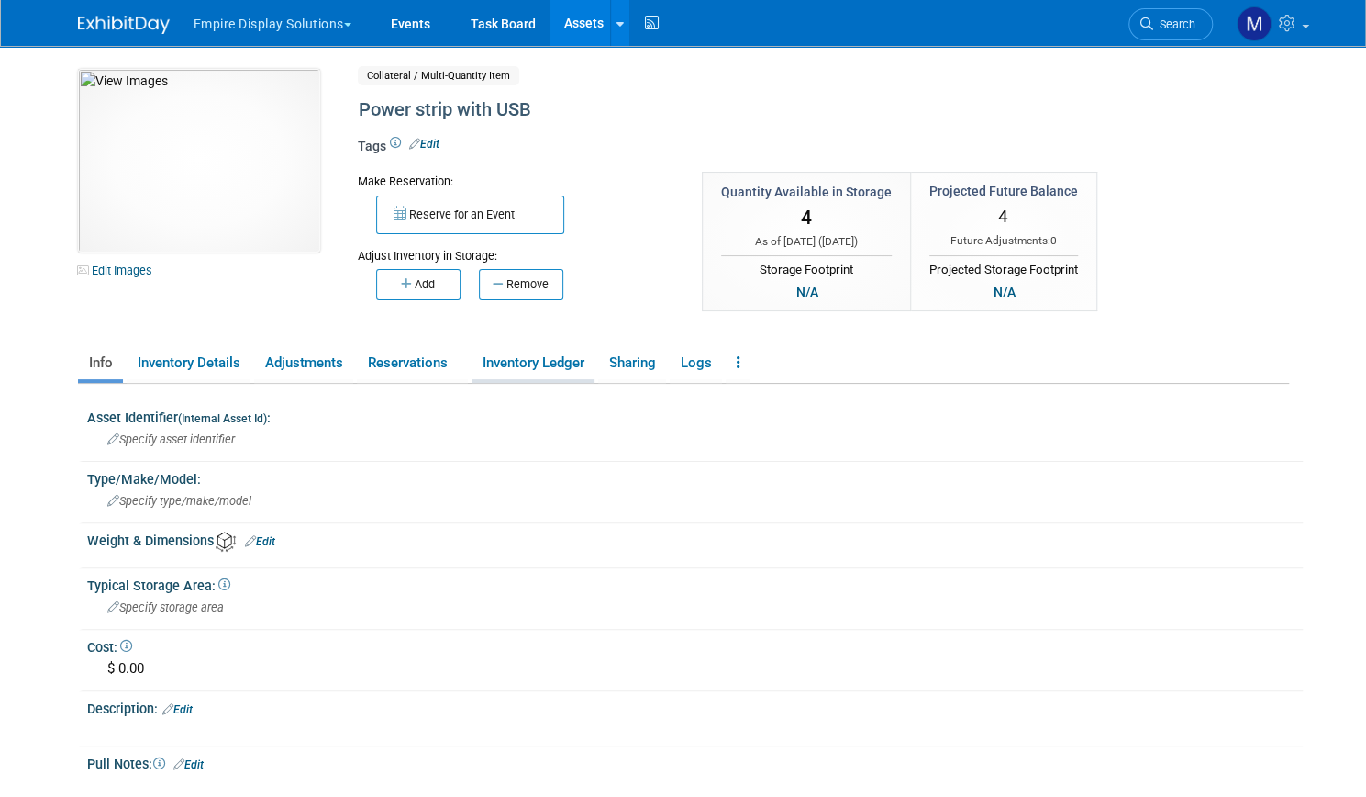
click at [548, 361] on link "Inventory Ledger" at bounding box center [533, 363] width 123 height 32
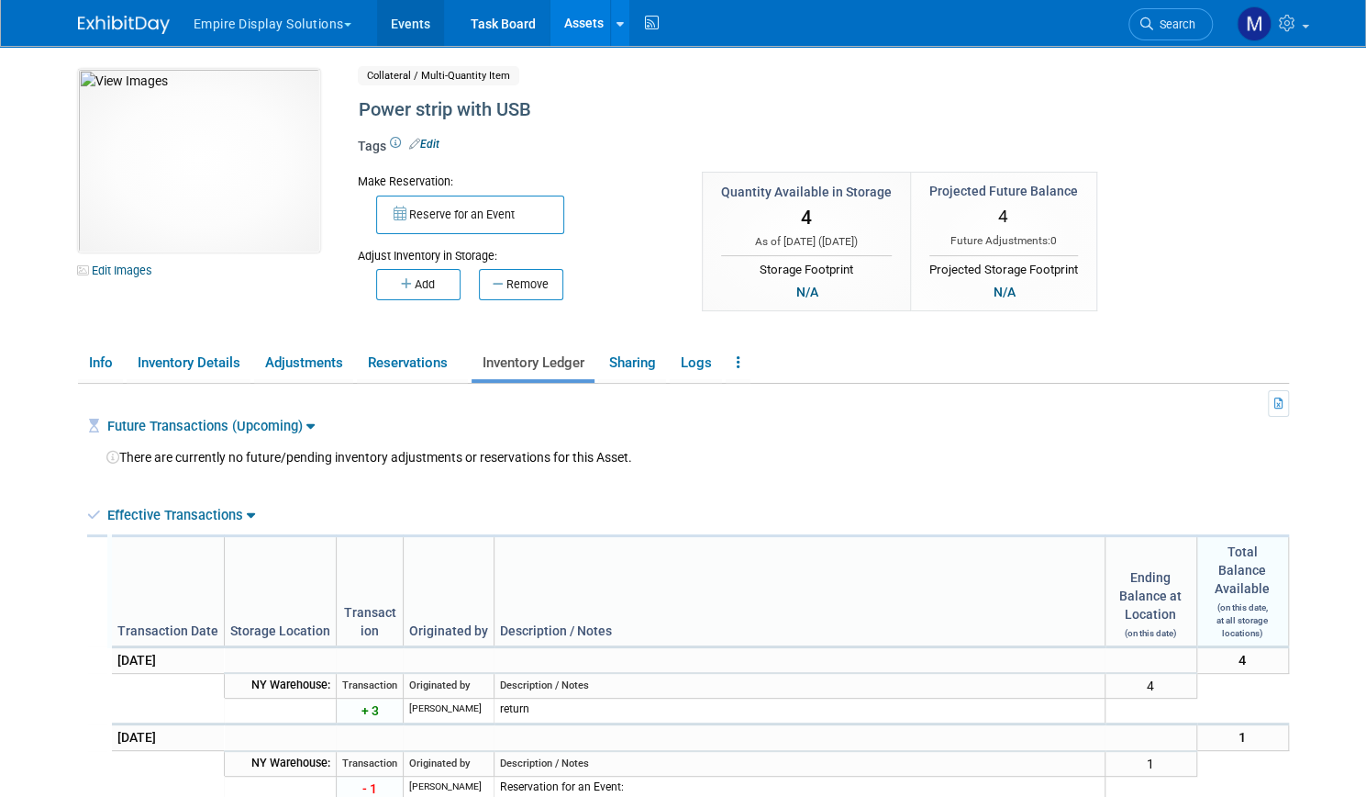
click at [403, 23] on link "Events" at bounding box center [410, 23] width 67 height 46
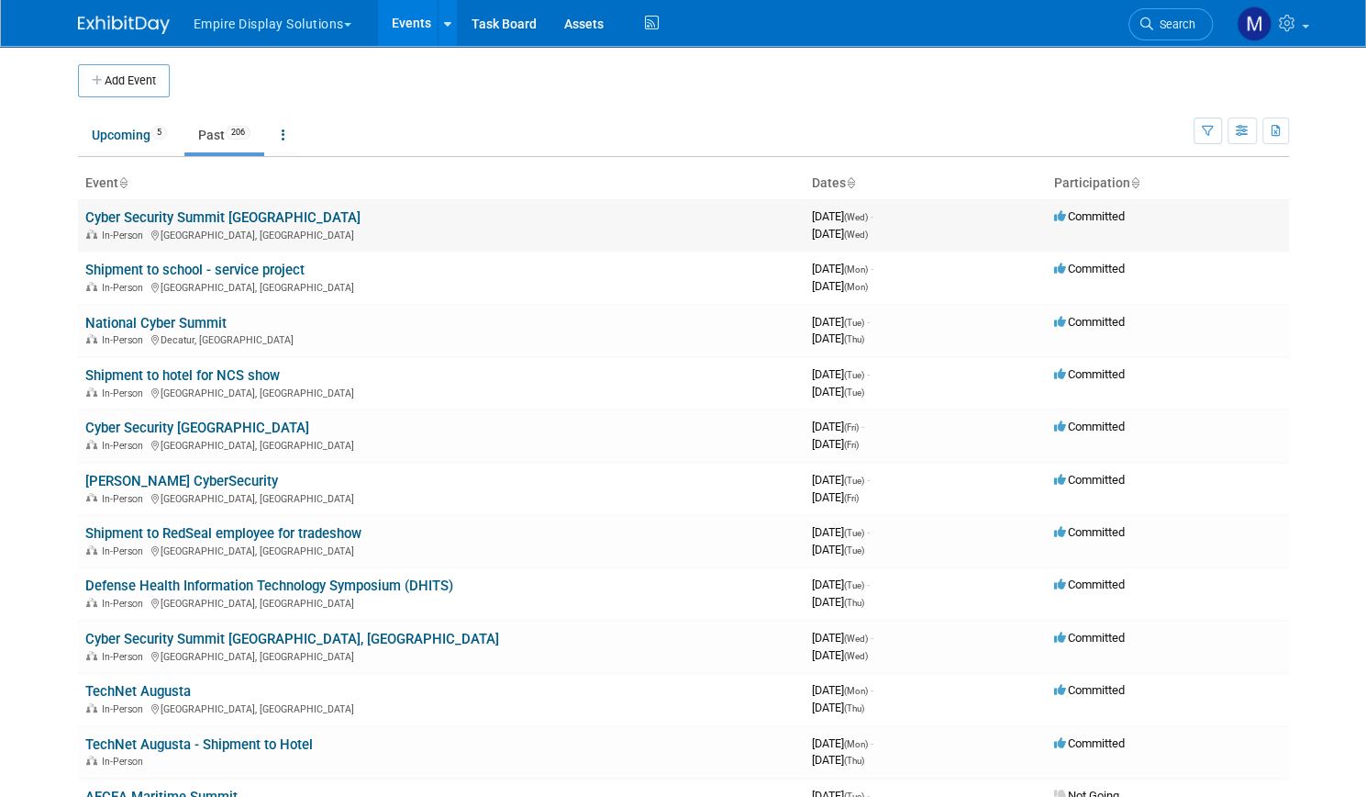
click at [206, 209] on link "Cyber Security Summit [GEOGRAPHIC_DATA]" at bounding box center [222, 217] width 275 height 17
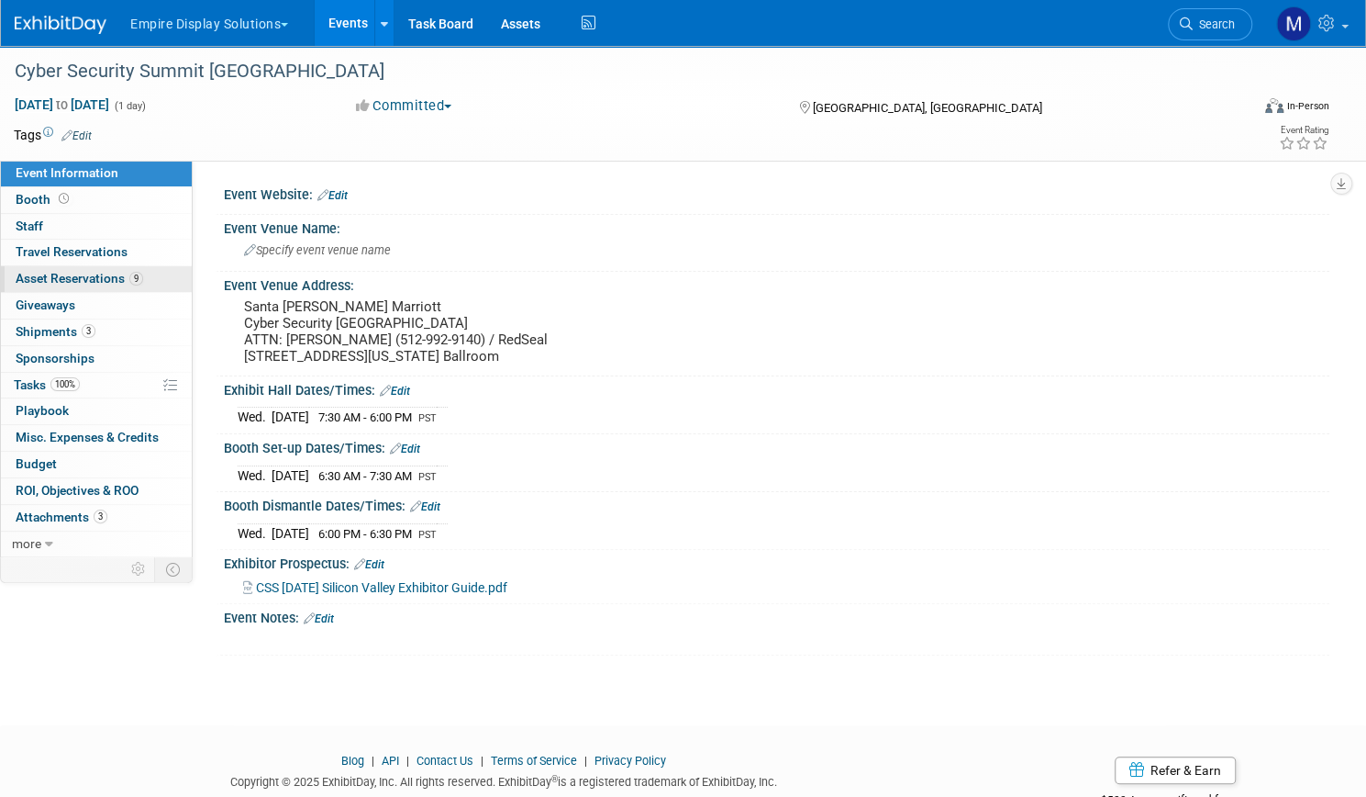
click at [143, 275] on span "Asset Reservations 9" at bounding box center [80, 278] width 128 height 15
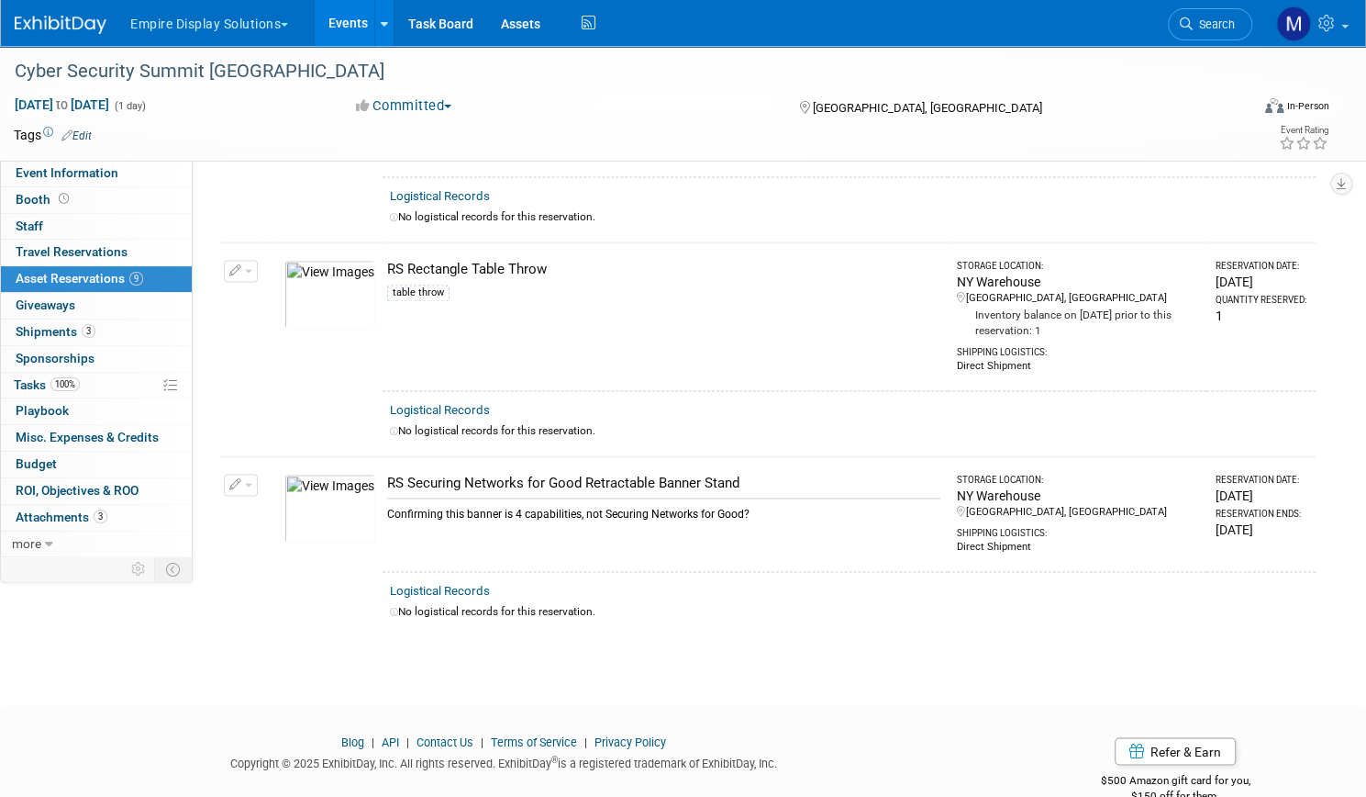
scroll to position [1429, 0]
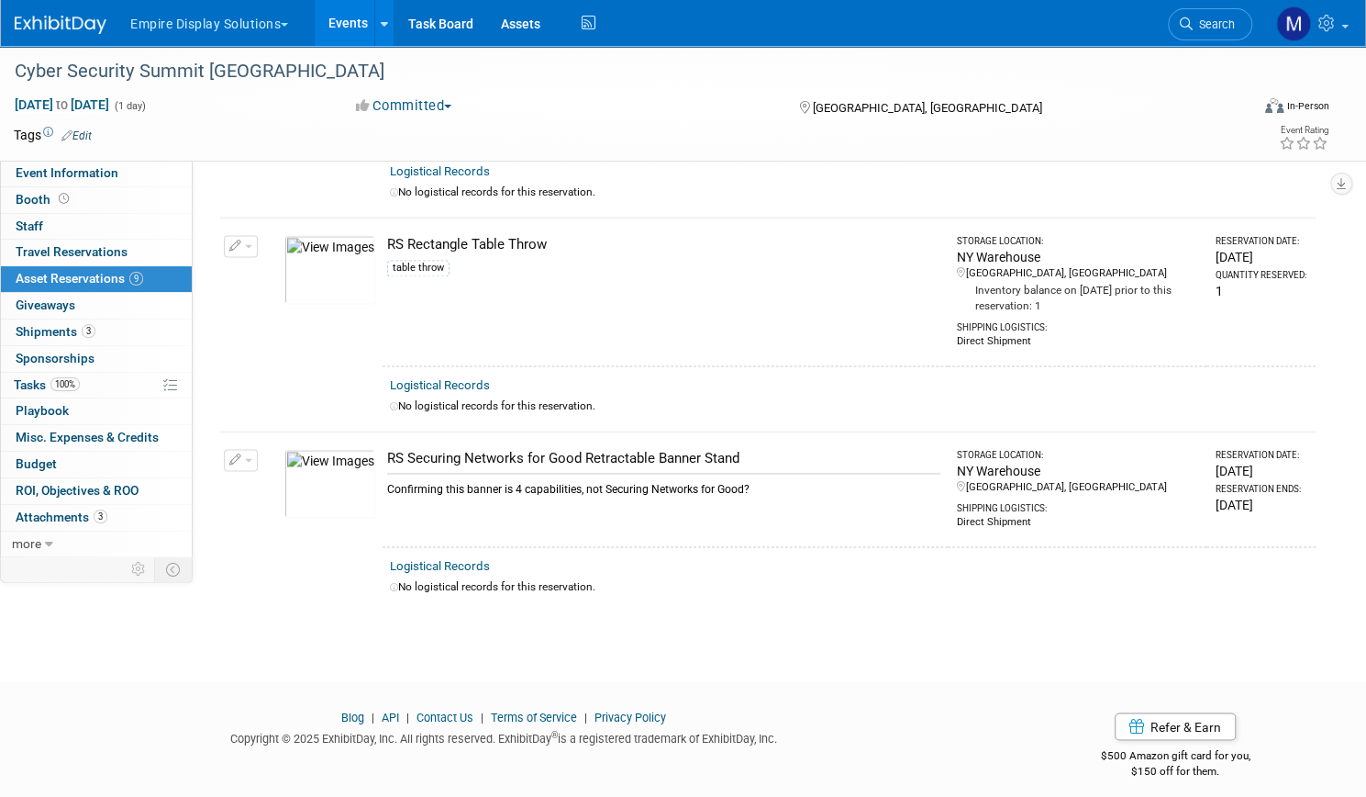
click at [95, 23] on img at bounding box center [61, 25] width 92 height 18
